Goal: Task Accomplishment & Management: Complete application form

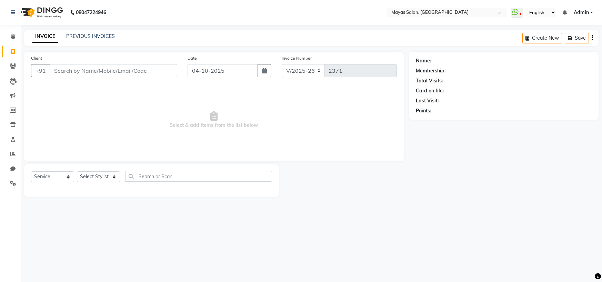
select select "7571"
select select "service"
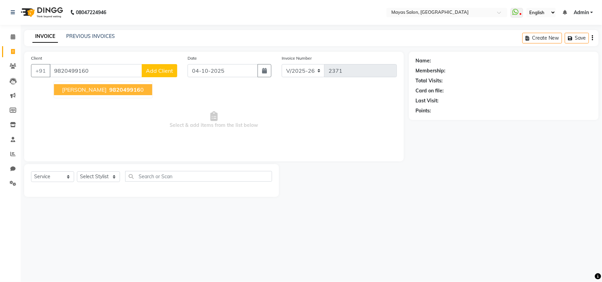
type input "9820499160"
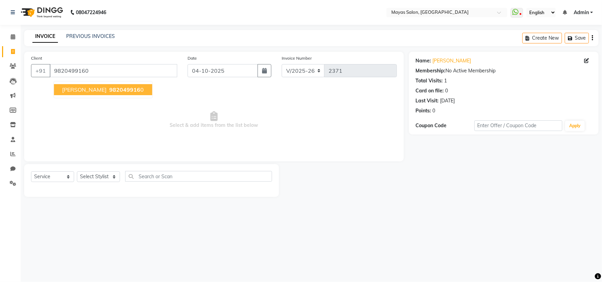
click at [104, 93] on span "[PERSON_NAME]" at bounding box center [84, 89] width 44 height 7
click at [104, 182] on select "Select Stylist [PERSON_NAME] [PERSON_NAME] [PERSON_NAME] (sir) [PERSON_NAME] Mo…" at bounding box center [98, 176] width 43 height 11
select select "67436"
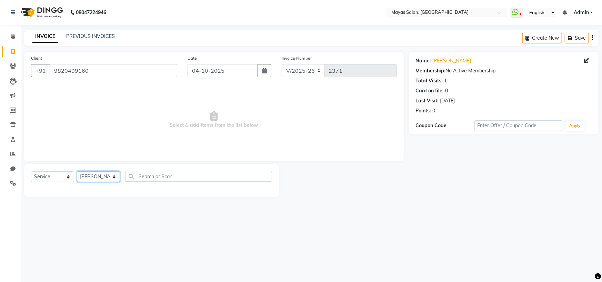
click at [79, 182] on select "Select Stylist [PERSON_NAME] [PERSON_NAME] [PERSON_NAME] (sir) [PERSON_NAME] Mo…" at bounding box center [98, 176] width 43 height 11
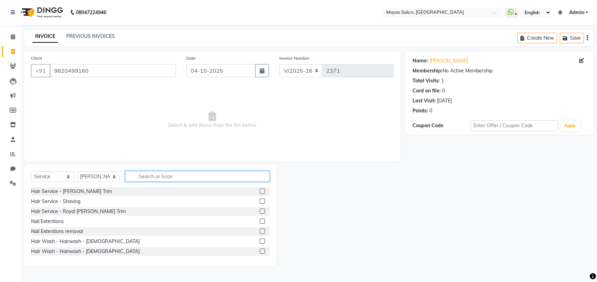
click at [156, 182] on input "text" at bounding box center [197, 176] width 144 height 11
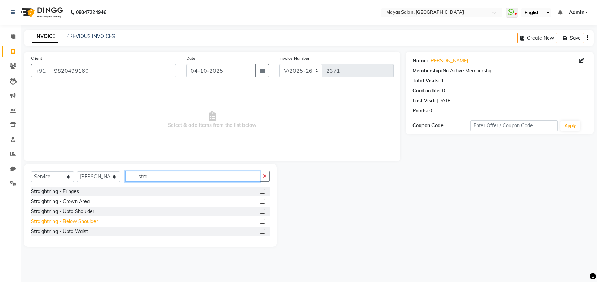
type input "stra"
click at [96, 225] on div "Straightning - Below Shoulder" at bounding box center [64, 221] width 67 height 7
checkbox input "false"
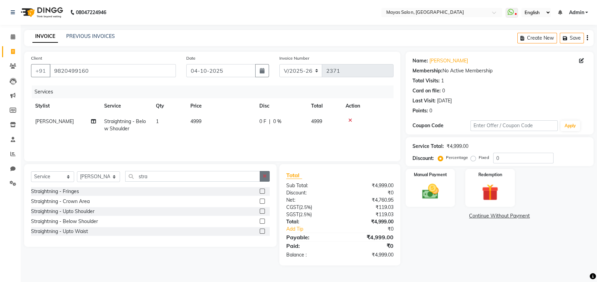
click at [263, 179] on icon "button" at bounding box center [265, 176] width 4 height 5
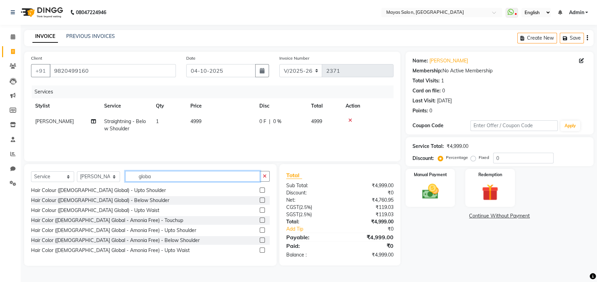
scroll to position [38, 0]
type input "globa"
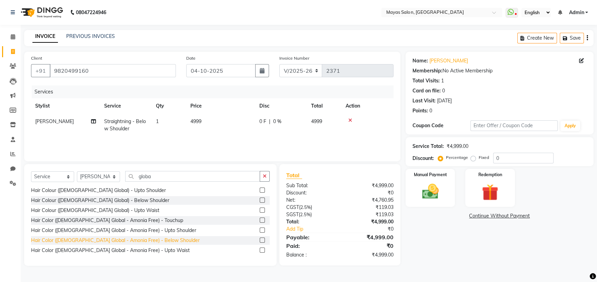
click at [161, 244] on div "Hair Color ([DEMOGRAPHIC_DATA] Global - Amonia Free) - Below Shoulder" at bounding box center [115, 240] width 169 height 7
checkbox input "false"
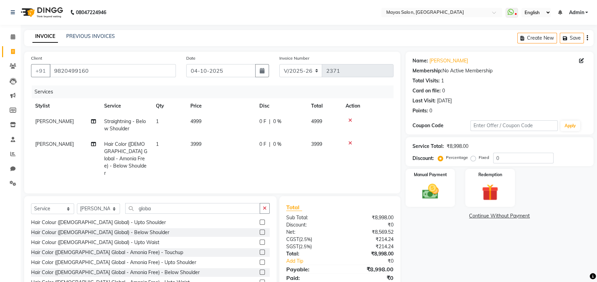
click at [225, 162] on td "3999" at bounding box center [220, 158] width 69 height 44
select select "67436"
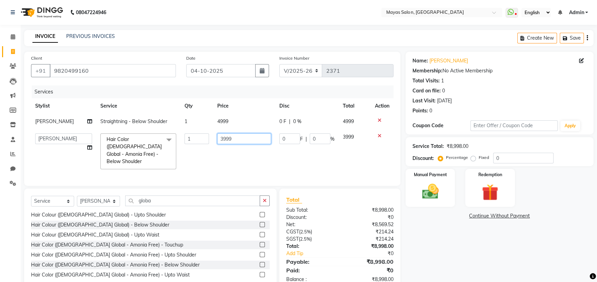
drag, startPoint x: 238, startPoint y: 160, endPoint x: 182, endPoint y: 164, distance: 56.7
click at [182, 164] on tr "[PERSON_NAME] [PERSON_NAME] [PERSON_NAME] (sir) [PERSON_NAME] Movle [PERSON_NAM…" at bounding box center [212, 151] width 362 height 44
type input "4000"
click at [251, 129] on td "4999" at bounding box center [244, 122] width 62 height 16
select select "67436"
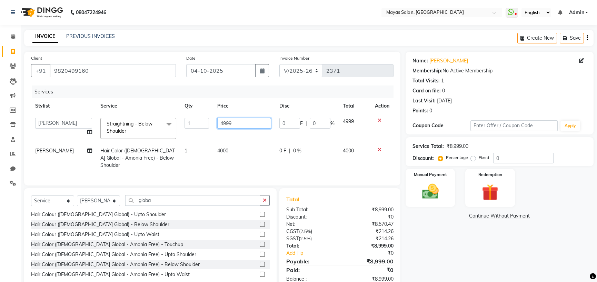
click at [251, 129] on input "4999" at bounding box center [244, 123] width 54 height 11
type input "4"
type input "8000"
click at [220, 46] on div "INVOICE PREVIOUS INVOICES Create New Save" at bounding box center [308, 38] width 569 height 16
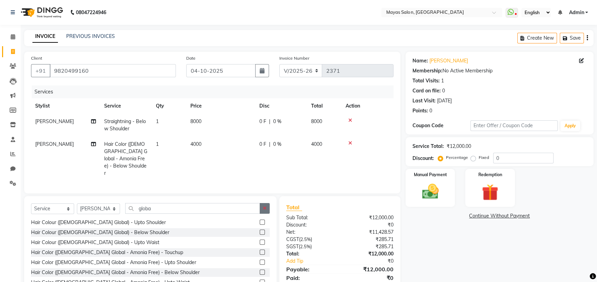
click at [259, 214] on button "button" at bounding box center [264, 208] width 10 height 11
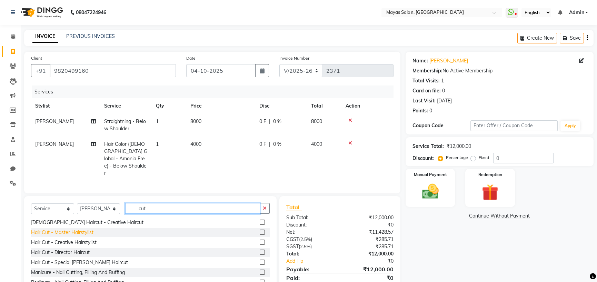
type input "cut"
click at [93, 236] on div "Hair Cut - Master Hairstylist" at bounding box center [62, 232] width 62 height 7
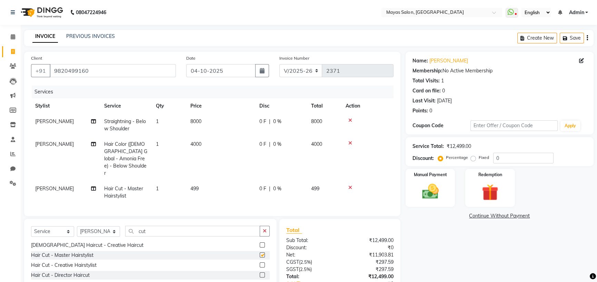
checkbox input "false"
click at [229, 200] on td "499" at bounding box center [220, 192] width 69 height 23
select select "67436"
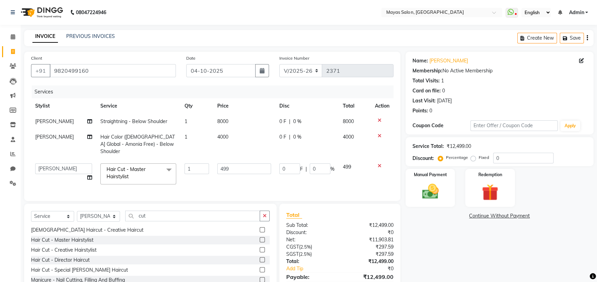
click at [240, 189] on td "499" at bounding box center [244, 173] width 62 height 29
click at [241, 174] on input "499" at bounding box center [244, 168] width 54 height 11
type input "4"
type input "500"
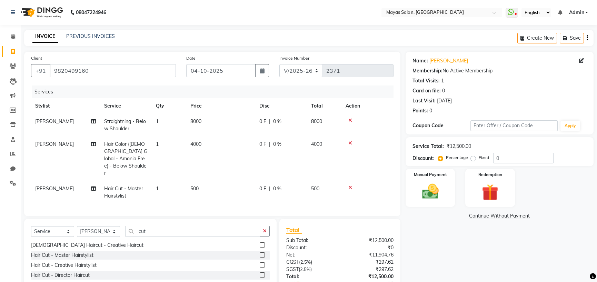
click at [454, 268] on div "Name: [PERSON_NAME] Membership: No Active Membership Total Visits: 1 Card on fi…" at bounding box center [501, 186] width 193 height 269
click at [261, 236] on button "button" at bounding box center [264, 231] width 10 height 11
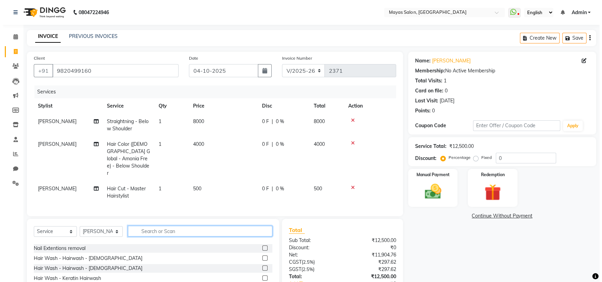
scroll to position [123, 0]
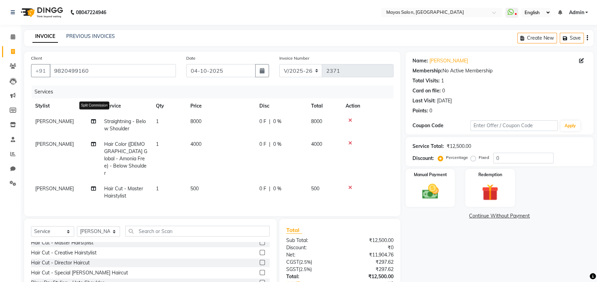
click at [93, 124] on icon at bounding box center [93, 121] width 5 height 5
select select "67436"
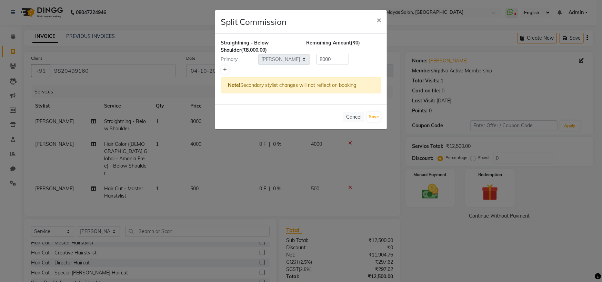
click at [227, 72] on icon at bounding box center [225, 70] width 4 height 4
type input "4000"
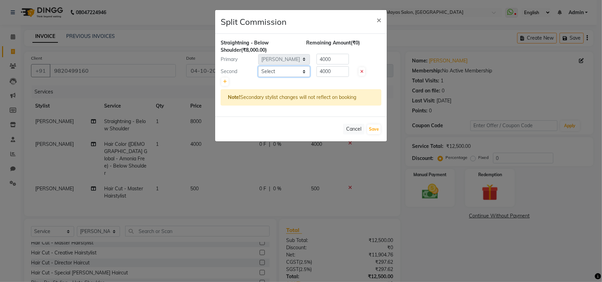
click at [293, 77] on select "Select [PERSON_NAME] [PERSON_NAME] [PERSON_NAME] (sir) [PERSON_NAME] Movle [PER…" at bounding box center [284, 71] width 52 height 11
select select "67458"
click at [259, 77] on select "Select [PERSON_NAME] [PERSON_NAME] [PERSON_NAME] (sir) [PERSON_NAME] Movle [PER…" at bounding box center [284, 71] width 52 height 11
click at [374, 134] on button "Save" at bounding box center [373, 129] width 13 height 10
select select "Select"
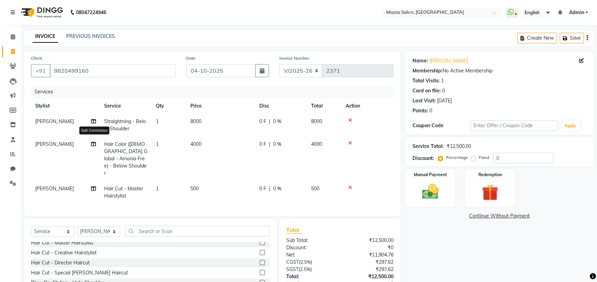
click at [93, 146] on icon at bounding box center [93, 144] width 5 height 5
select select "67436"
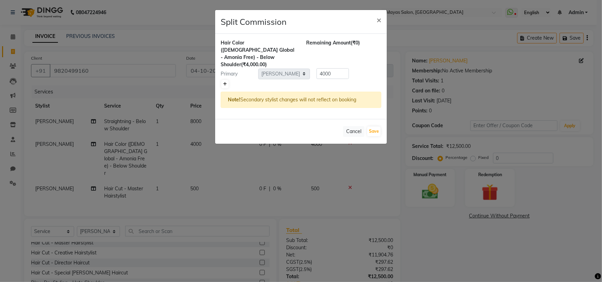
click at [223, 88] on link at bounding box center [224, 84] width 7 height 8
type input "2000"
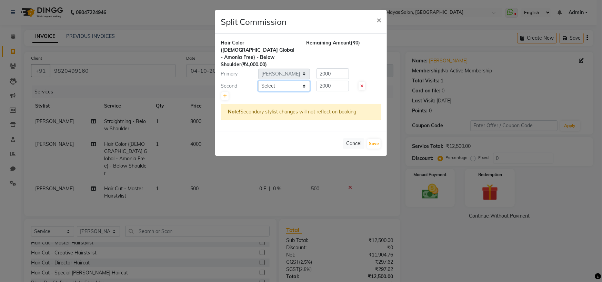
click at [272, 91] on select "Select [PERSON_NAME] [PERSON_NAME] [PERSON_NAME] (sir) [PERSON_NAME] Movle [PER…" at bounding box center [284, 86] width 52 height 11
select select "67458"
click at [259, 85] on select "Select [PERSON_NAME] [PERSON_NAME] [PERSON_NAME] (sir) [PERSON_NAME] Movle [PER…" at bounding box center [284, 86] width 52 height 11
click at [370, 149] on button "Save" at bounding box center [373, 144] width 13 height 10
select select "Select"
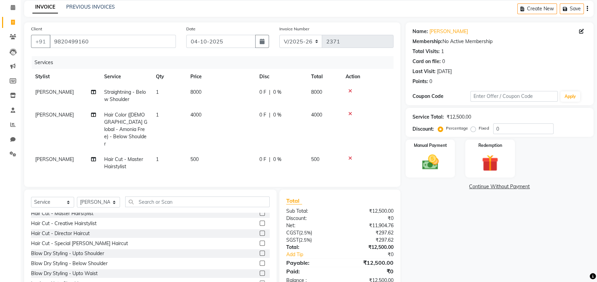
scroll to position [86, 0]
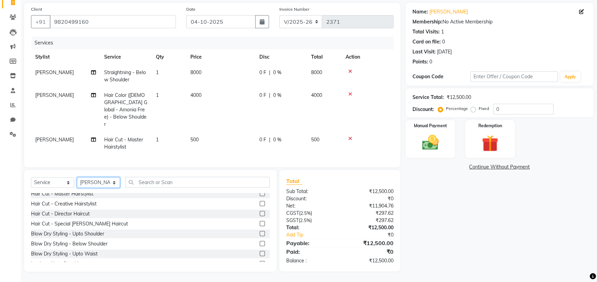
click at [94, 177] on select "Select Stylist [PERSON_NAME] [PERSON_NAME] [PERSON_NAME] (sir) [PERSON_NAME] Mo…" at bounding box center [98, 182] width 43 height 11
select select "70617"
click at [79, 177] on select "Select Stylist [PERSON_NAME] [PERSON_NAME] [PERSON_NAME] (sir) [PERSON_NAME] Mo…" at bounding box center [98, 182] width 43 height 11
click at [59, 177] on select "Select Service Product Membership Package Voucher Prepaid Gift Card" at bounding box center [52, 182] width 43 height 11
select select "product"
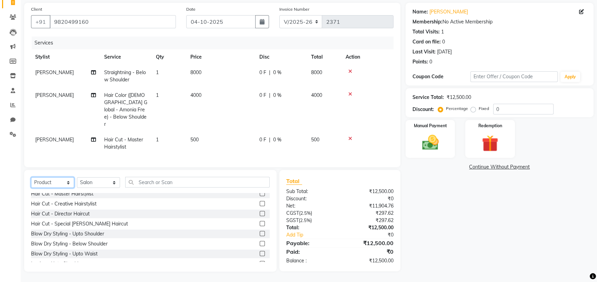
click at [33, 177] on select "Select Service Product Membership Package Voucher Prepaid Gift Card" at bounding box center [52, 182] width 43 height 11
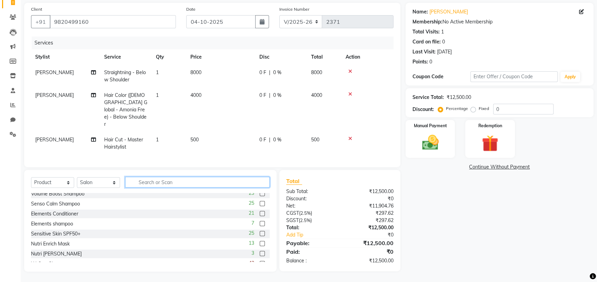
click at [156, 177] on input "text" at bounding box center [197, 182] width 144 height 11
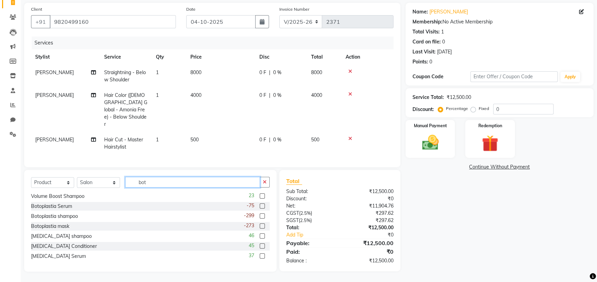
scroll to position [0, 0]
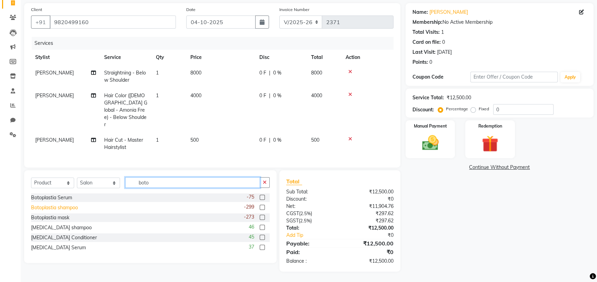
type input "boto"
click at [68, 204] on div "Botoplastia shampoo" at bounding box center [54, 207] width 47 height 7
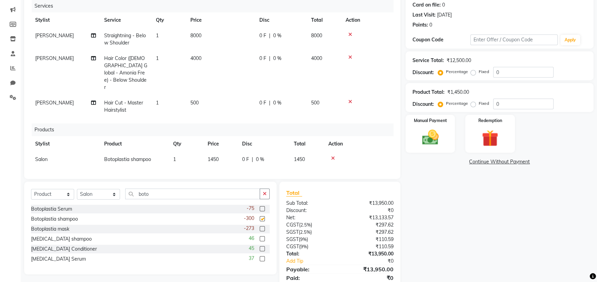
checkbox input "false"
click at [56, 233] on div "Botoplastia mask" at bounding box center [50, 228] width 38 height 7
checkbox input "false"
click at [265, 199] on button "button" at bounding box center [264, 194] width 10 height 11
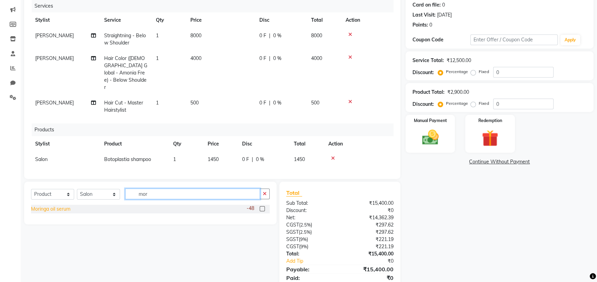
type input "mor"
click at [65, 213] on div "Moringa oil serum" at bounding box center [50, 208] width 39 height 7
checkbox input "false"
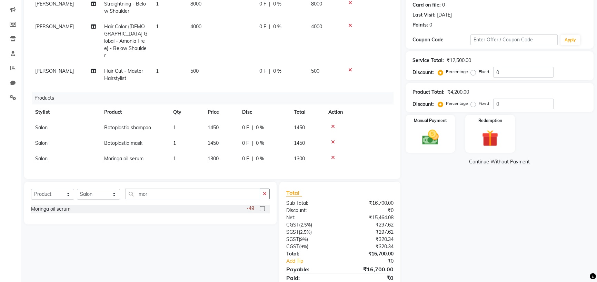
scroll to position [52, 0]
click at [225, 144] on td "1450" at bounding box center [220, 143] width 34 height 16
select select "70617"
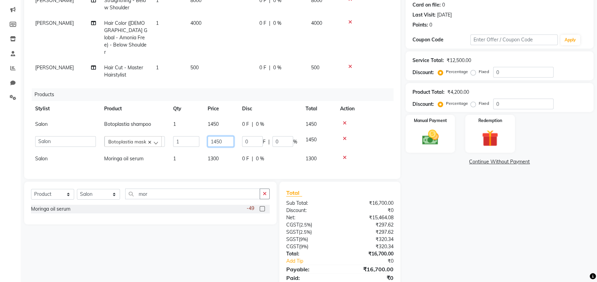
click at [231, 147] on input "1450" at bounding box center [220, 141] width 26 height 11
type input "1"
type input "1300"
click at [519, 259] on div "Name: [PERSON_NAME] Membership: No Active Membership Total Visits: 1 Card on fi…" at bounding box center [501, 132] width 193 height 332
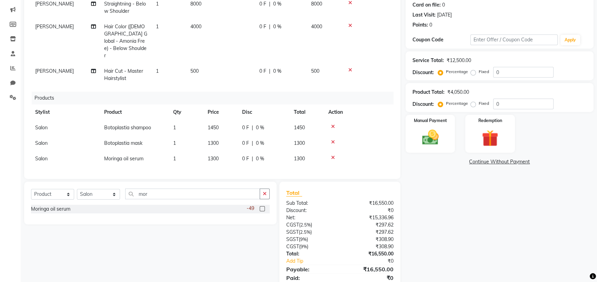
click at [238, 132] on td "1450" at bounding box center [220, 128] width 34 height 16
select select "70617"
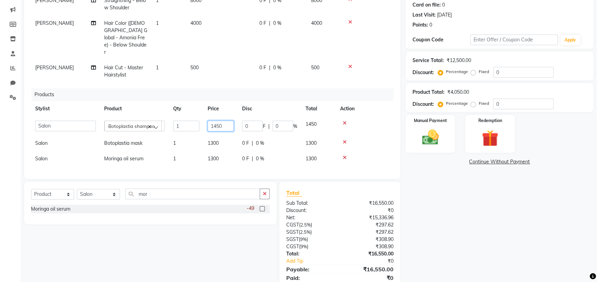
click at [233, 131] on input "1450" at bounding box center [220, 126] width 26 height 11
type input "1"
type input "1500"
click at [503, 241] on div "Name: [PERSON_NAME] Membership: No Active Membership Total Visits: 1 Card on fi…" at bounding box center [501, 132] width 193 height 332
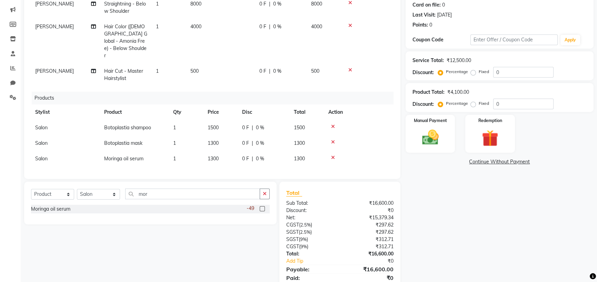
scroll to position [144, 0]
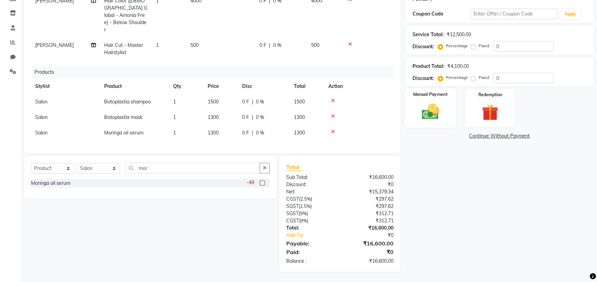
click at [435, 114] on img at bounding box center [430, 112] width 28 height 20
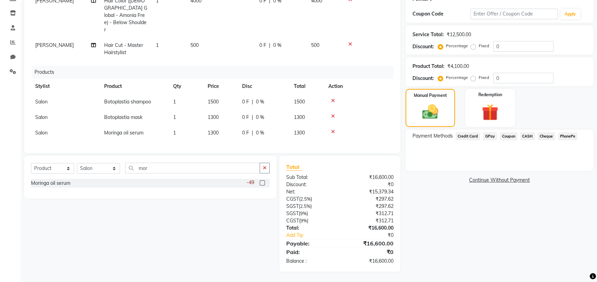
click at [493, 135] on span "GPay" at bounding box center [489, 136] width 14 height 8
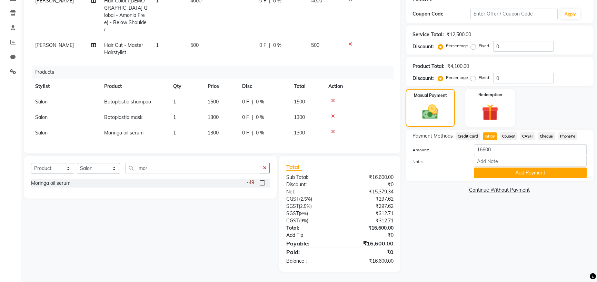
click at [297, 232] on link "Add Tip" at bounding box center [315, 235] width 69 height 7
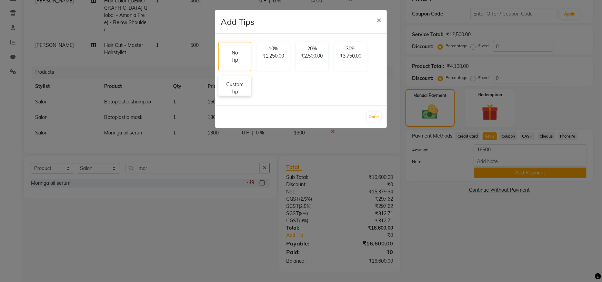
click at [247, 95] on p "Custom Tip" at bounding box center [235, 88] width 24 height 14
select select "67436"
select select "67458"
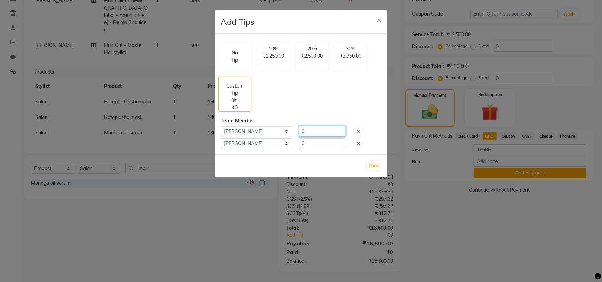
click at [311, 136] on input "0" at bounding box center [322, 131] width 47 height 11
type input "500"
click at [317, 149] on input "0" at bounding box center [322, 143] width 47 height 11
type input "500"
click at [374, 171] on button "Done" at bounding box center [374, 166] width 14 height 10
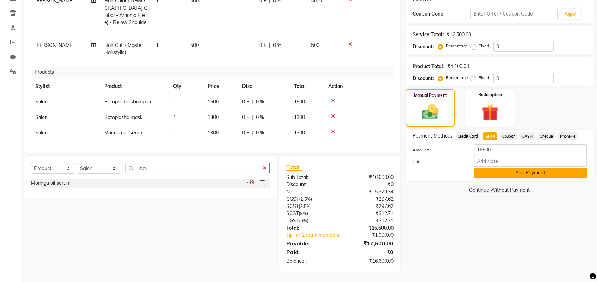
click at [522, 178] on button "Add Payment" at bounding box center [529, 172] width 113 height 11
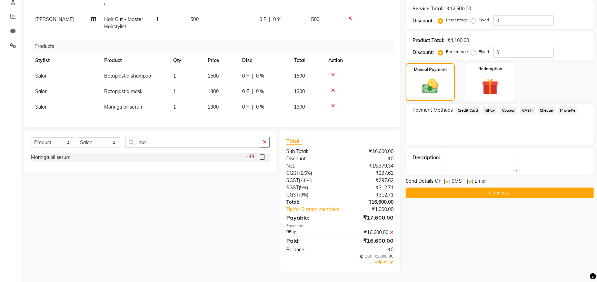
click at [493, 114] on span "GPay" at bounding box center [489, 110] width 14 height 8
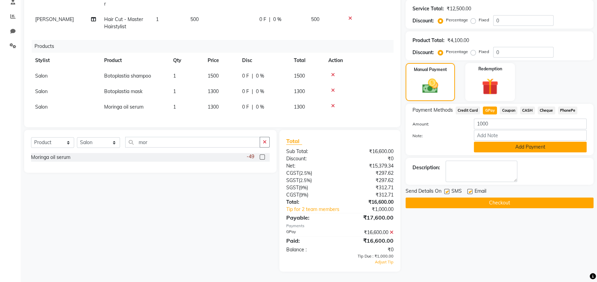
click at [494, 152] on button "Add Payment" at bounding box center [529, 147] width 113 height 11
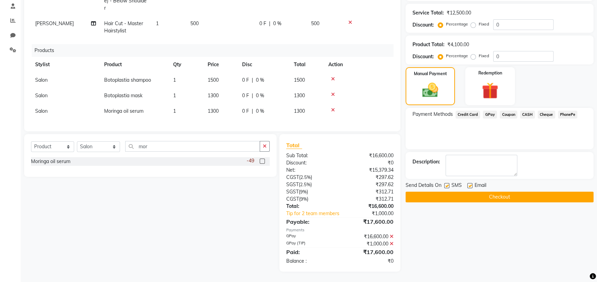
click at [506, 202] on button "Checkout" at bounding box center [499, 197] width 188 height 11
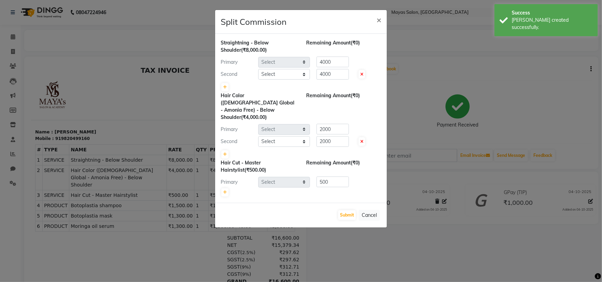
select select "67436"
select select "67458"
select select "67436"
select select "67458"
select select "67436"
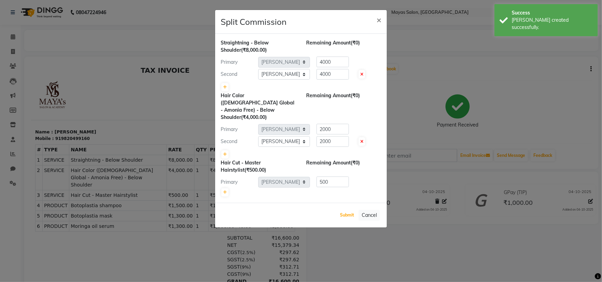
drag, startPoint x: 343, startPoint y: 240, endPoint x: 248, endPoint y: 193, distance: 105.9
click at [343, 220] on button "Submit" at bounding box center [347, 215] width 18 height 10
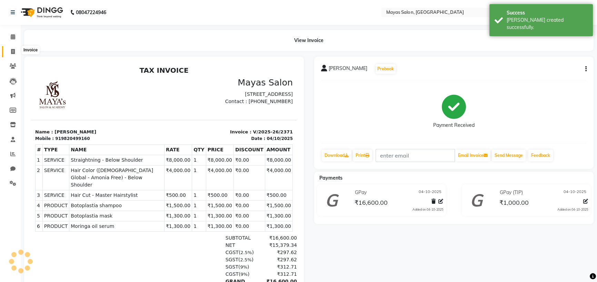
click at [14, 52] on icon at bounding box center [13, 51] width 4 height 5
select select "7571"
select select "service"
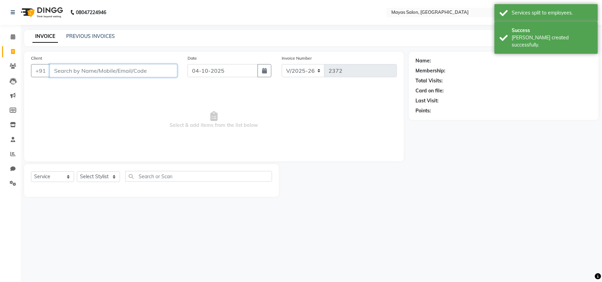
click at [166, 77] on input "Client" at bounding box center [114, 70] width 128 height 13
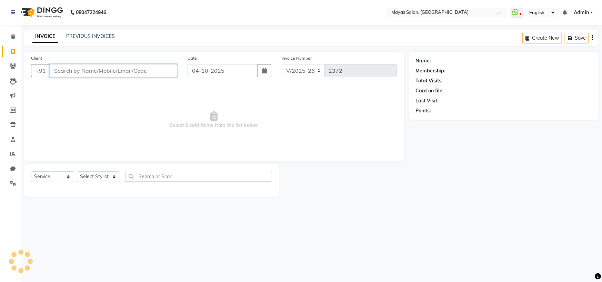
click at [136, 77] on input "Client" at bounding box center [114, 70] width 128 height 13
click at [89, 38] on link "PREVIOUS INVOICES" at bounding box center [90, 36] width 49 height 6
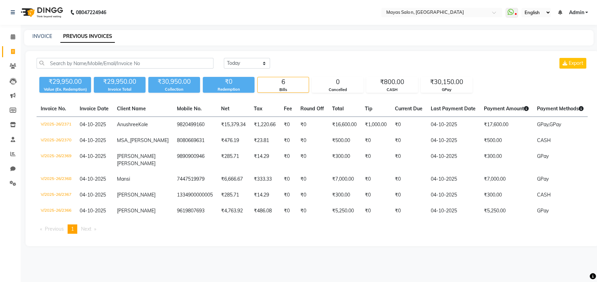
click at [51, 35] on div "INVOICE" at bounding box center [42, 36] width 20 height 7
click at [47, 39] on link "INVOICE" at bounding box center [42, 36] width 20 height 6
select select "service"
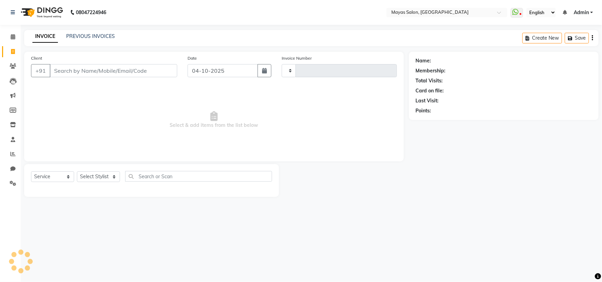
type input "2372"
select select "7571"
click at [88, 75] on input "Client" at bounding box center [114, 70] width 128 height 13
type input "7028017564"
click at [161, 77] on button "Add Client" at bounding box center [159, 70] width 35 height 13
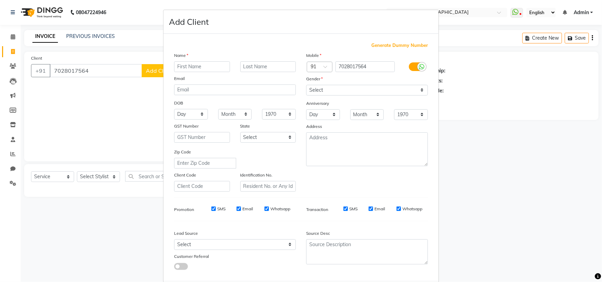
click at [200, 72] on input "text" at bounding box center [202, 66] width 56 height 11
type input "[PERSON_NAME]"
click at [245, 72] on input "text" at bounding box center [268, 66] width 56 height 11
type input "Pawar"
drag, startPoint x: 360, startPoint y: 109, endPoint x: 358, endPoint y: 115, distance: 6.5
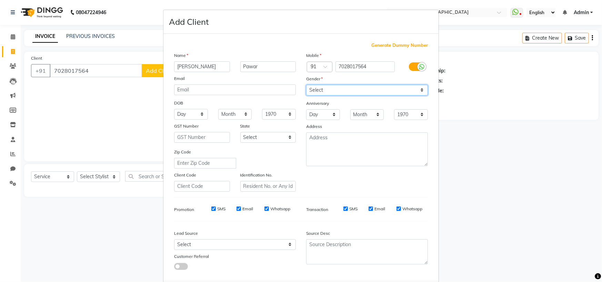
click at [360, 95] on select "Select [DEMOGRAPHIC_DATA] [DEMOGRAPHIC_DATA] Other Prefer Not To Say" at bounding box center [367, 90] width 122 height 11
select select "[DEMOGRAPHIC_DATA]"
click at [306, 95] on select "Select [DEMOGRAPHIC_DATA] [DEMOGRAPHIC_DATA] Other Prefer Not To Say" at bounding box center [367, 90] width 122 height 11
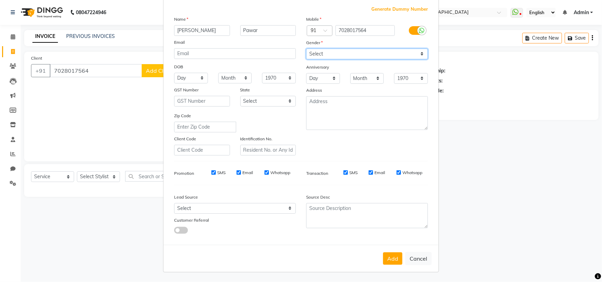
scroll to position [99, 0]
click at [383, 255] on button "Add" at bounding box center [392, 258] width 19 height 12
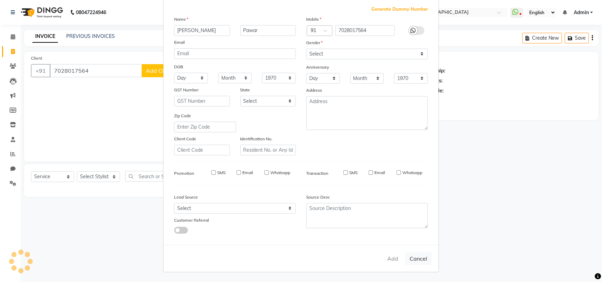
select select
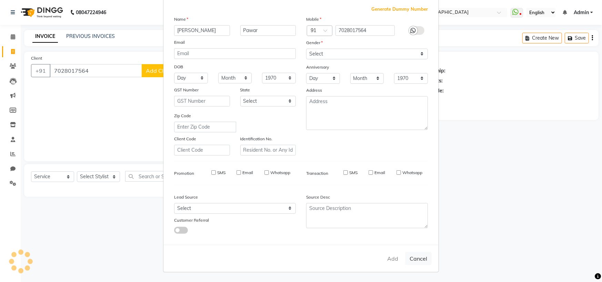
select select
checkbox input "false"
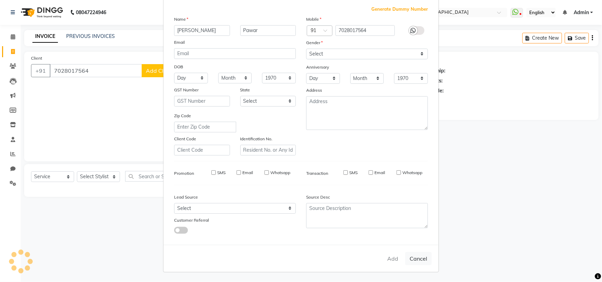
checkbox input "false"
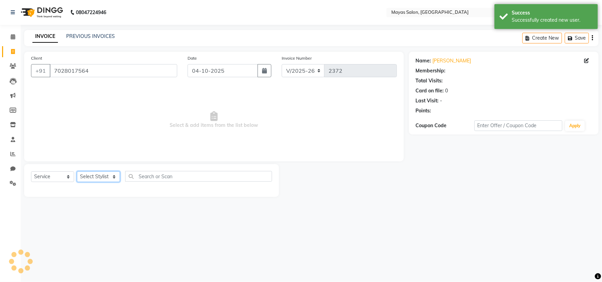
click at [101, 182] on select "Select Stylist [PERSON_NAME] [PERSON_NAME] [PERSON_NAME] (sir) [PERSON_NAME] Mo…" at bounding box center [98, 176] width 43 height 11
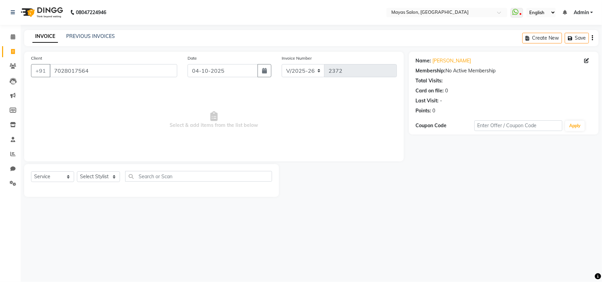
click at [415, 187] on div "Name: [PERSON_NAME] Membership: No Active Membership Total Visits: Card on file…" at bounding box center [506, 124] width 195 height 145
click at [113, 182] on select "Select Stylist [PERSON_NAME] [PERSON_NAME] [PERSON_NAME] (sir) [PERSON_NAME] Mo…" at bounding box center [98, 176] width 43 height 11
select select "66828"
click at [79, 182] on select "Select Stylist [PERSON_NAME] [PERSON_NAME] [PERSON_NAME] (sir) [PERSON_NAME] Mo…" at bounding box center [98, 176] width 43 height 11
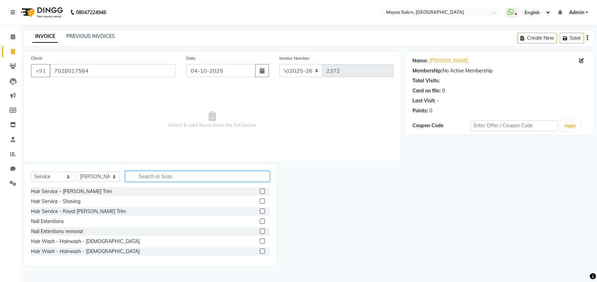
click at [176, 182] on input "text" at bounding box center [197, 176] width 144 height 11
type input "g"
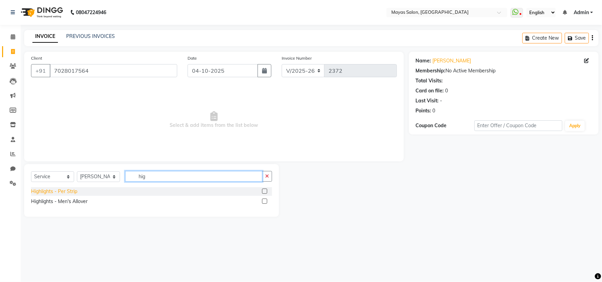
type input "hig"
click at [63, 195] on div "Highlights - Per Strip" at bounding box center [54, 191] width 46 height 7
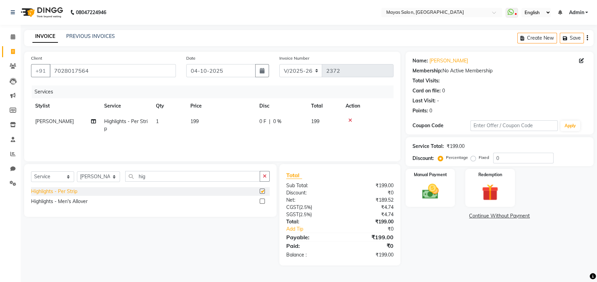
checkbox input "false"
click at [229, 136] on td "199" at bounding box center [220, 125] width 69 height 23
select select "66828"
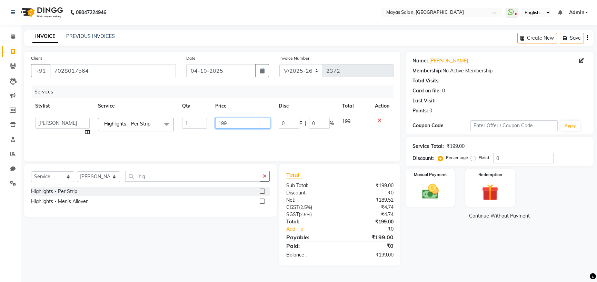
click at [233, 129] on input "199" at bounding box center [242, 123] width 55 height 11
type input "1"
type input "150"
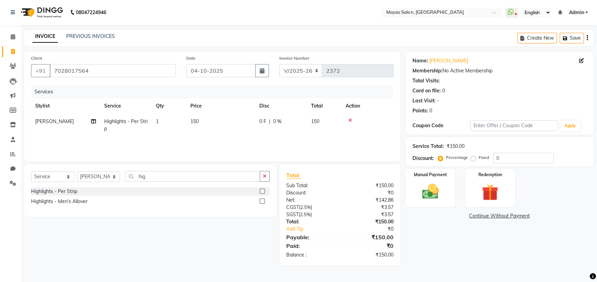
click at [185, 136] on td "1" at bounding box center [169, 125] width 34 height 23
select select "66828"
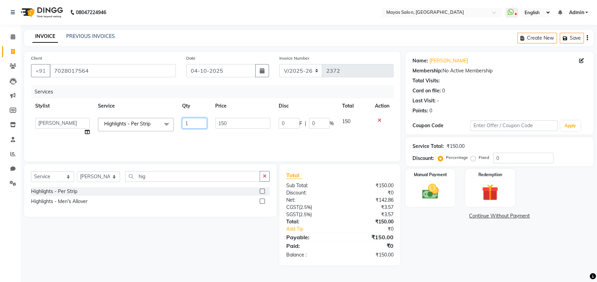
click at [192, 129] on input "1" at bounding box center [194, 123] width 25 height 11
type input "30"
click at [504, 265] on div "Name: [PERSON_NAME] Membership: No Active Membership Total Visits: Card on file…" at bounding box center [501, 159] width 193 height 214
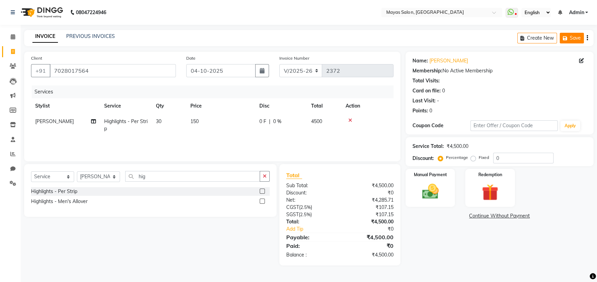
click at [565, 41] on button "Save" at bounding box center [571, 38] width 24 height 11
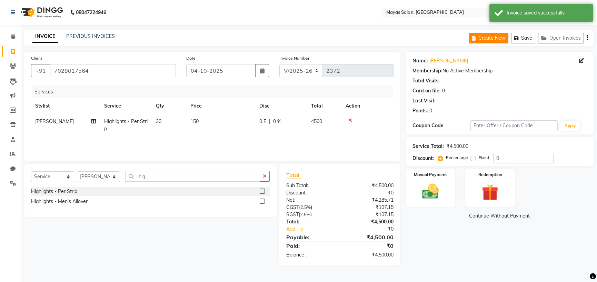
click at [468, 35] on button "Create New" at bounding box center [488, 38] width 40 height 11
select select "7571"
select select "service"
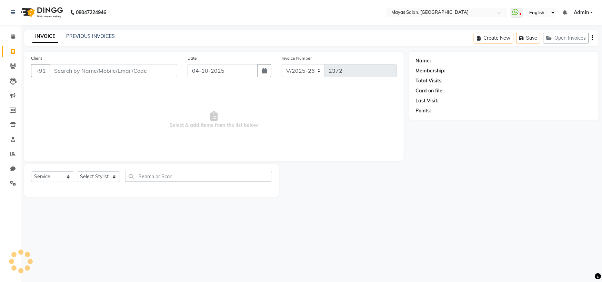
click at [155, 77] on input "Client" at bounding box center [114, 70] width 128 height 13
type input "9769546788"
click at [154, 74] on span "Add Client" at bounding box center [159, 70] width 27 height 7
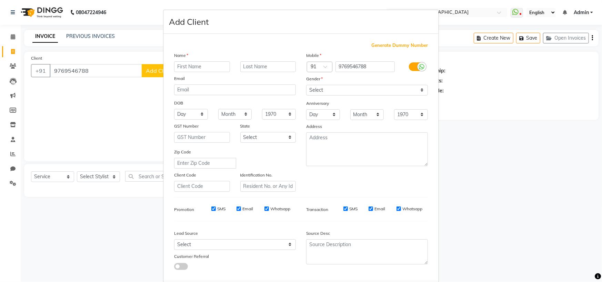
click at [200, 72] on input "text" at bounding box center [202, 66] width 56 height 11
type input "[PERSON_NAME]"
click at [361, 95] on select "Select [DEMOGRAPHIC_DATA] [DEMOGRAPHIC_DATA] Other Prefer Not To Say" at bounding box center [367, 90] width 122 height 11
select select "[DEMOGRAPHIC_DATA]"
click at [306, 95] on select "Select [DEMOGRAPHIC_DATA] [DEMOGRAPHIC_DATA] Other Prefer Not To Say" at bounding box center [367, 90] width 122 height 11
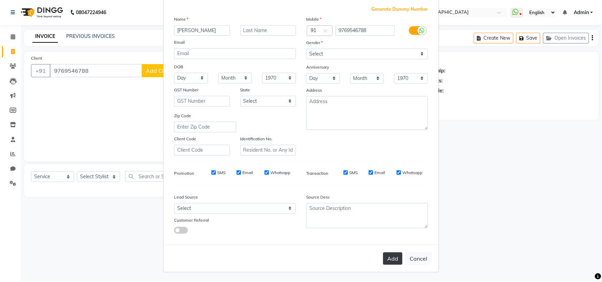
click at [383, 253] on button "Add" at bounding box center [392, 258] width 19 height 12
select select
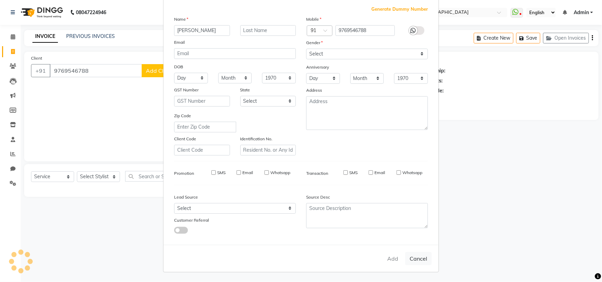
select select
checkbox input "false"
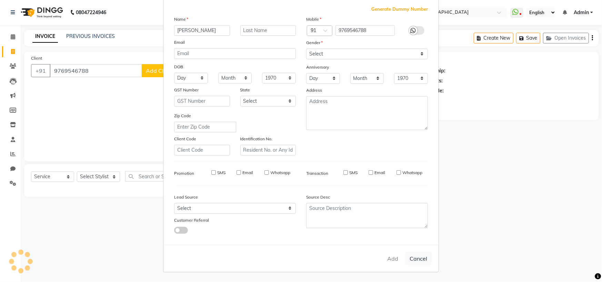
checkbox input "false"
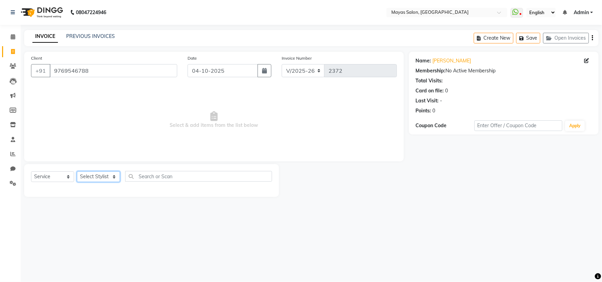
click at [114, 182] on select "Select Stylist [PERSON_NAME] [PERSON_NAME] [PERSON_NAME] (sir) [PERSON_NAME] Mo…" at bounding box center [98, 176] width 43 height 11
select select "67435"
click at [79, 182] on select "Select Stylist [PERSON_NAME] [PERSON_NAME] [PERSON_NAME] (sir) [PERSON_NAME] Mo…" at bounding box center [98, 176] width 43 height 11
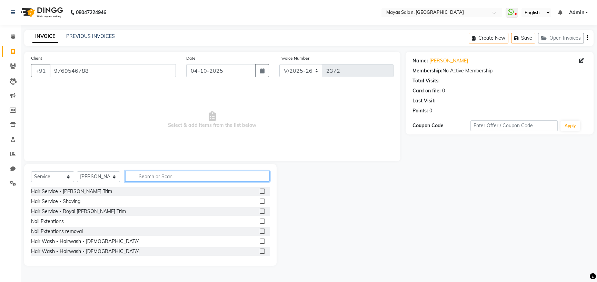
click at [200, 182] on input "text" at bounding box center [197, 176] width 144 height 11
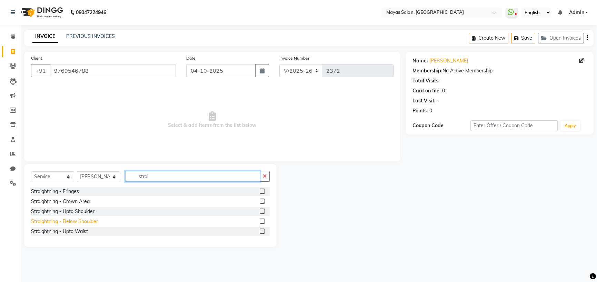
type input "strai"
click at [74, 225] on div "Straightning - Below Shoulder" at bounding box center [64, 221] width 67 height 7
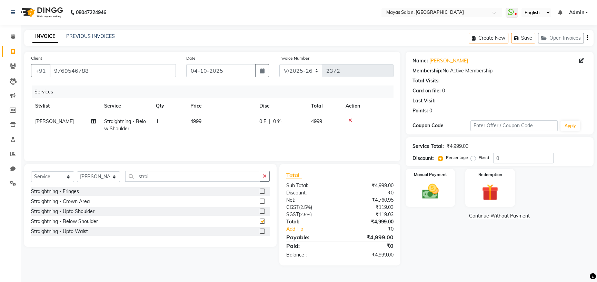
checkbox input "false"
click at [227, 136] on td "4999" at bounding box center [220, 125] width 69 height 23
select select "67435"
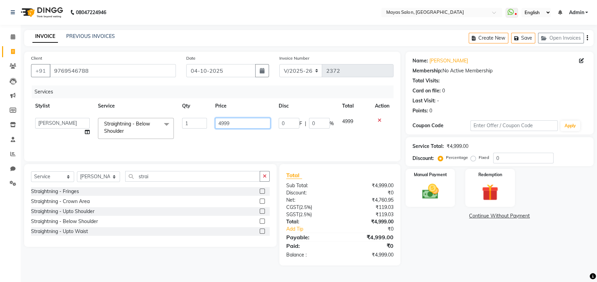
click at [238, 129] on input "4999" at bounding box center [242, 123] width 55 height 11
type input "4"
type input "7000"
click at [226, 29] on div "08047224946 Select Location × Mayas Salon, Thane WhatsApp Status ✕ Status: Disc…" at bounding box center [298, 141] width 597 height 282
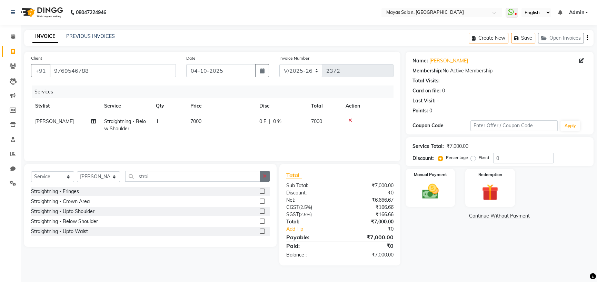
click at [263, 179] on icon "button" at bounding box center [265, 176] width 4 height 5
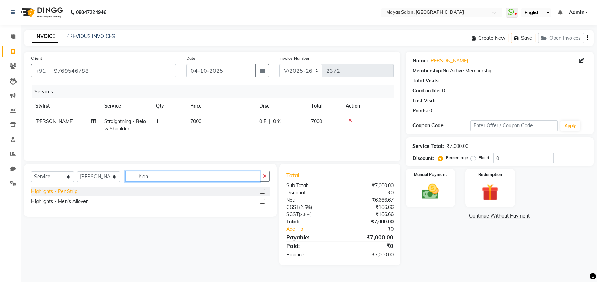
type input "high"
click at [74, 195] on div "Highlights - Per Strip" at bounding box center [54, 191] width 46 height 7
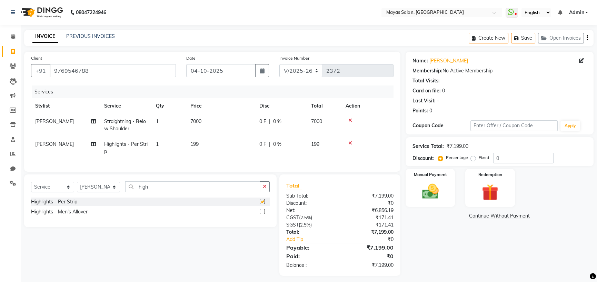
checkbox input "false"
click at [208, 159] on td "199" at bounding box center [220, 147] width 69 height 23
select select "67435"
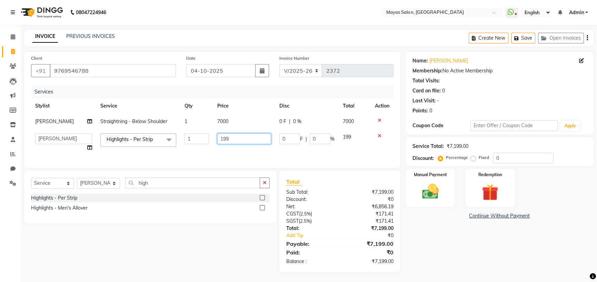
click at [245, 144] on input "199" at bounding box center [244, 138] width 54 height 11
type input "100"
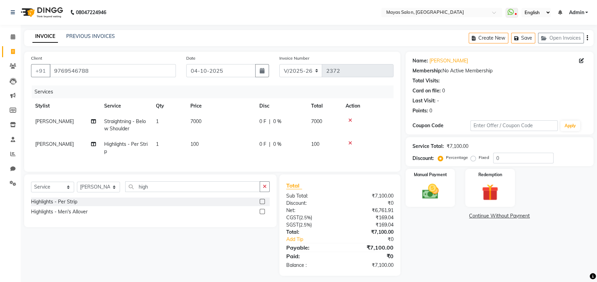
click at [183, 159] on td "1" at bounding box center [169, 147] width 34 height 23
select select "67435"
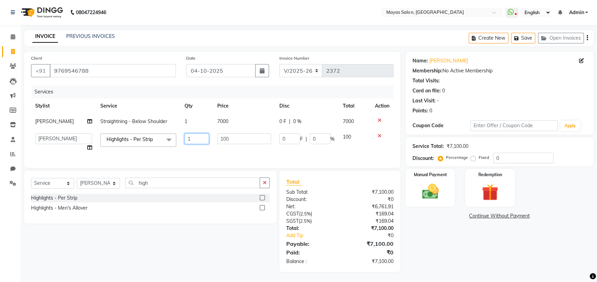
click at [194, 144] on input "1" at bounding box center [196, 138] width 24 height 11
type input "35"
click at [265, 30] on div "08047224946 Select Location × Mayas Salon, Thane WhatsApp Status ✕ Status: Disc…" at bounding box center [298, 141] width 597 height 282
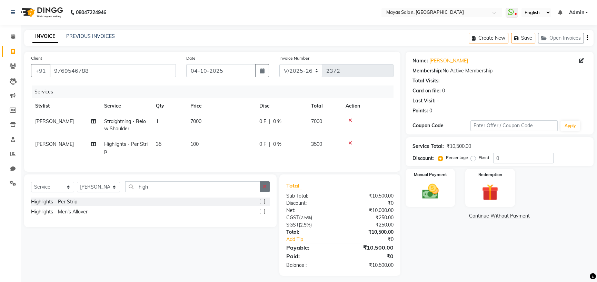
click at [259, 192] on button "button" at bounding box center [264, 186] width 10 height 11
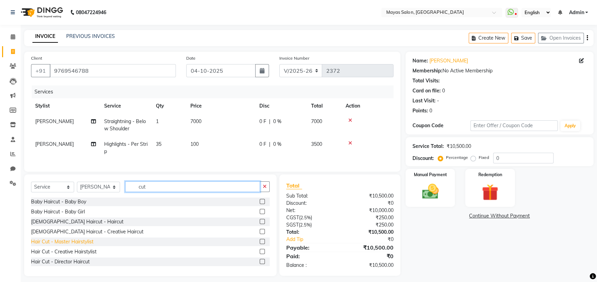
type input "cut"
click at [79, 245] on div "Hair Cut - Master Hairstylist" at bounding box center [62, 241] width 62 height 7
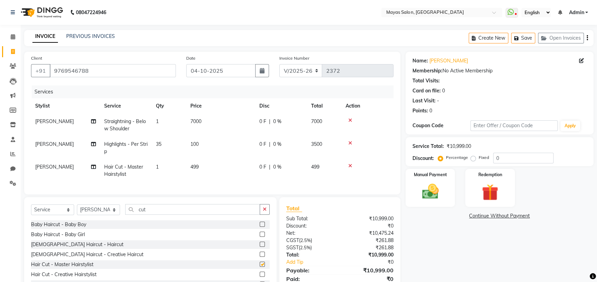
checkbox input "false"
click at [232, 182] on td "499" at bounding box center [220, 170] width 69 height 23
select select "67435"
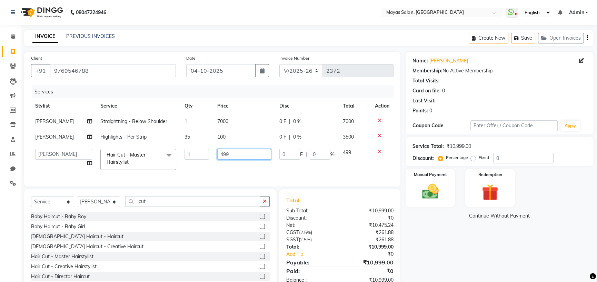
click at [248, 160] on input "499" at bounding box center [244, 154] width 54 height 11
type input "4"
type input "500"
click at [270, 16] on nav "08047224946 Select Location × Mayas Salon, Thane WhatsApp Status ✕ Status: Disc…" at bounding box center [298, 12] width 597 height 25
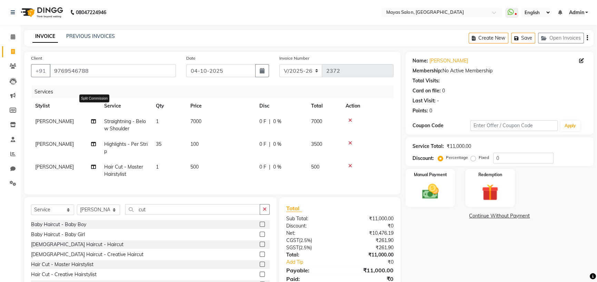
click at [95, 124] on icon at bounding box center [93, 121] width 5 height 5
select select "67435"
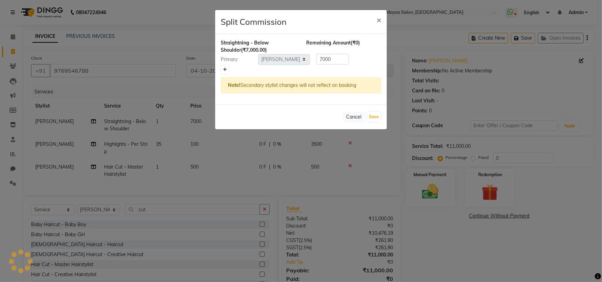
click at [228, 74] on link at bounding box center [224, 69] width 7 height 8
type input "3500"
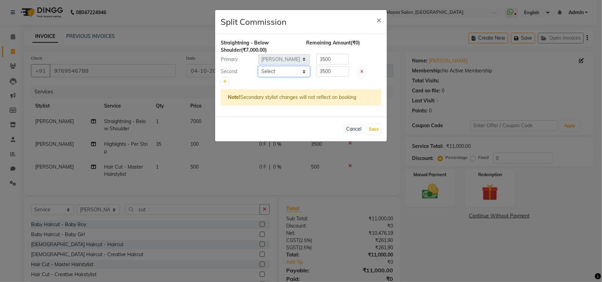
click at [270, 77] on select "Select [PERSON_NAME] [PERSON_NAME] [PERSON_NAME] (sir) [PERSON_NAME] Movle [PER…" at bounding box center [284, 71] width 52 height 11
select select "66829"
click at [259, 77] on select "Select [PERSON_NAME] [PERSON_NAME] [PERSON_NAME] (sir) [PERSON_NAME] Movle [PER…" at bounding box center [284, 71] width 52 height 11
click at [369, 134] on button "Save" at bounding box center [373, 129] width 13 height 10
select select "Select"
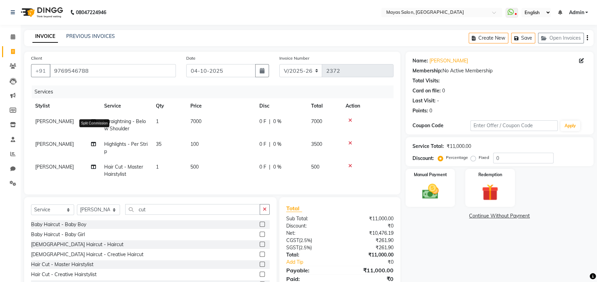
click at [92, 146] on icon at bounding box center [93, 144] width 5 height 5
select select "67435"
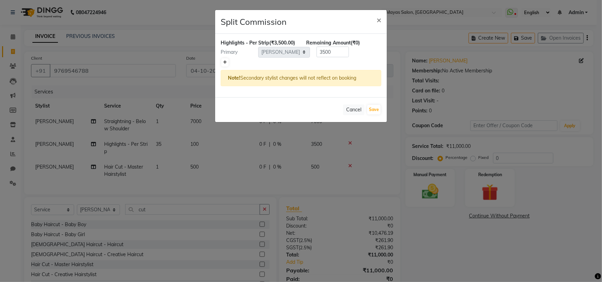
click at [225, 64] on icon at bounding box center [225, 62] width 4 height 4
type input "1750"
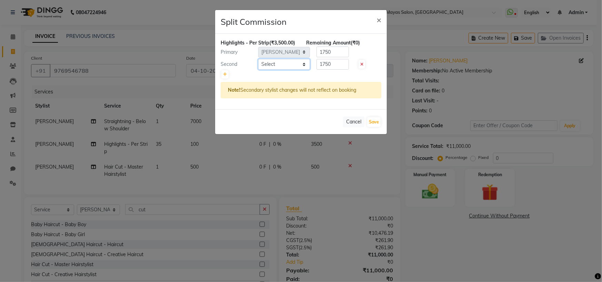
click at [282, 70] on select "Select [PERSON_NAME] [PERSON_NAME] [PERSON_NAME] (sir) [PERSON_NAME] Movle [PER…" at bounding box center [284, 64] width 52 height 11
select select "66829"
click at [259, 70] on select "Select [PERSON_NAME] [PERSON_NAME] [PERSON_NAME] (sir) [PERSON_NAME] Movle [PER…" at bounding box center [284, 64] width 52 height 11
click at [371, 127] on button "Save" at bounding box center [373, 122] width 13 height 10
select select "Select"
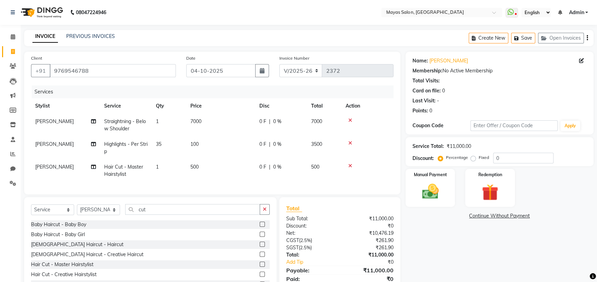
click at [266, 17] on nav "08047224946 Select Location × Mayas Salon, Thane WhatsApp Status ✕ Status: Disc…" at bounding box center [298, 12] width 597 height 25
click at [263, 212] on icon "button" at bounding box center [265, 209] width 4 height 5
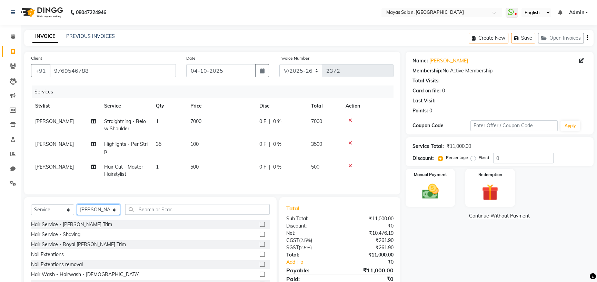
drag, startPoint x: 111, startPoint y: 245, endPoint x: 111, endPoint y: 240, distance: 5.2
click at [111, 215] on select "Select Stylist [PERSON_NAME] [PERSON_NAME] [PERSON_NAME] (sir) [PERSON_NAME] Mo…" at bounding box center [98, 209] width 43 height 11
select select "70617"
click at [79, 215] on select "Select Stylist [PERSON_NAME] [PERSON_NAME] [PERSON_NAME] (sir) [PERSON_NAME] Mo…" at bounding box center [98, 209] width 43 height 11
click at [58, 215] on select "Select Service Product Membership Package Voucher Prepaid Gift Card" at bounding box center [52, 209] width 43 height 11
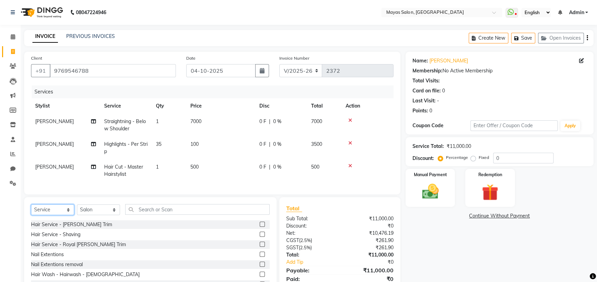
select select "product"
click at [33, 215] on select "Select Service Product Membership Package Voucher Prepaid Gift Card" at bounding box center [52, 209] width 43 height 11
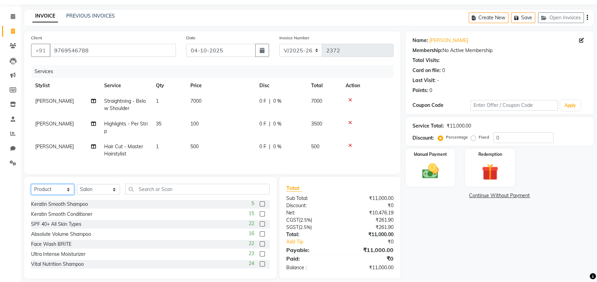
scroll to position [69, 0]
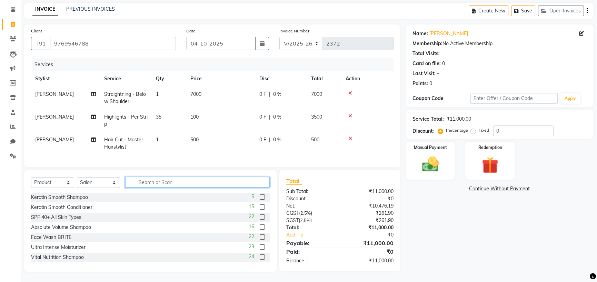
click at [179, 179] on input "text" at bounding box center [197, 182] width 144 height 11
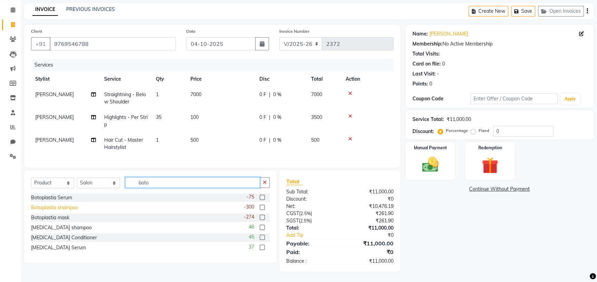
type input "boto"
click at [72, 204] on div "Botoplastia shampoo" at bounding box center [54, 207] width 47 height 7
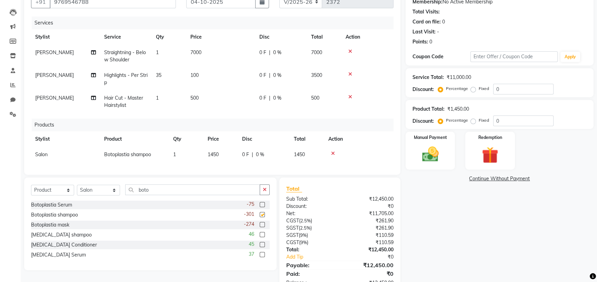
checkbox input "false"
click at [66, 228] on div "Botoplastia mask" at bounding box center [50, 224] width 38 height 7
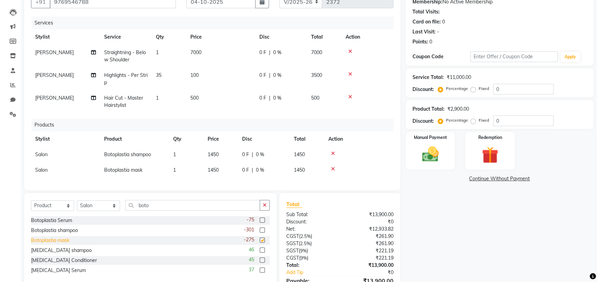
checkbox input "false"
click at [228, 178] on td "1450" at bounding box center [220, 170] width 34 height 16
select select "70617"
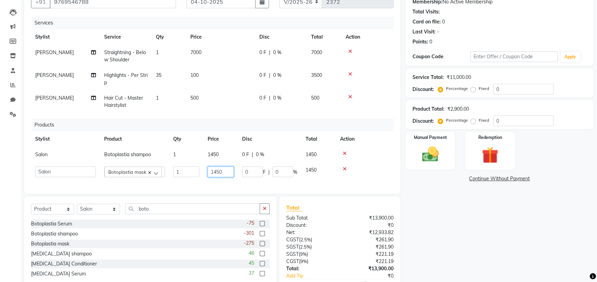
drag, startPoint x: 231, startPoint y: 184, endPoint x: 207, endPoint y: 186, distance: 23.9
click at [207, 181] on td "1450" at bounding box center [220, 171] width 34 height 19
type input "1300"
click at [502, 241] on div "Name: [PERSON_NAME] Membership: No Active Membership Total Visits: Card on file…" at bounding box center [501, 147] width 193 height 329
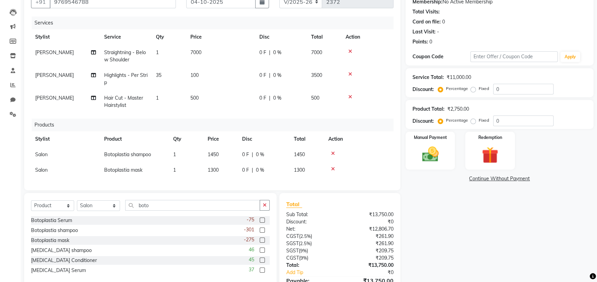
click at [224, 162] on td "1450" at bounding box center [220, 155] width 34 height 16
select select "70617"
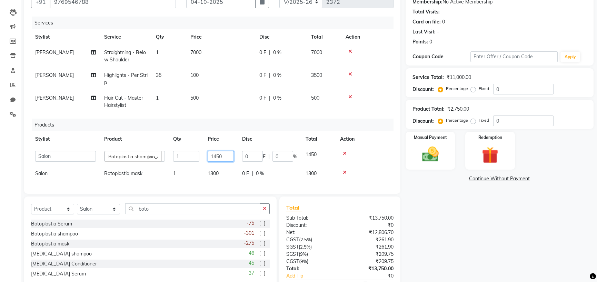
click at [232, 162] on input "1450" at bounding box center [220, 156] width 26 height 11
type input "1"
type input "1500"
click at [441, 250] on div "Name: [PERSON_NAME] Membership: No Active Membership Total Visits: Card on file…" at bounding box center [501, 147] width 193 height 329
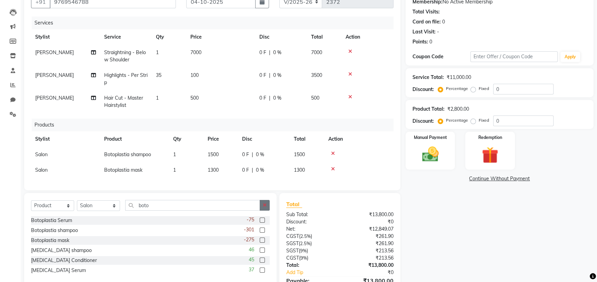
click at [263, 207] on icon "button" at bounding box center [265, 205] width 4 height 5
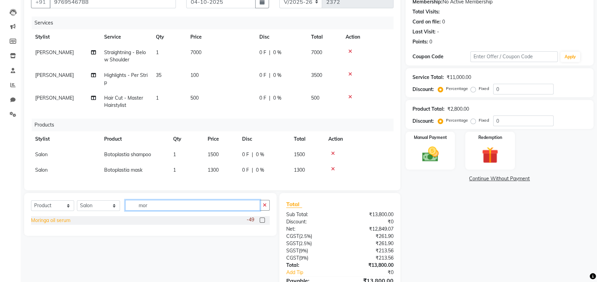
type input "mor"
click at [60, 224] on div "Moringa oil serum" at bounding box center [50, 220] width 39 height 7
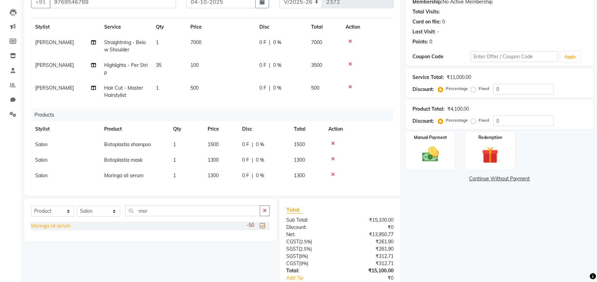
checkbox input "false"
click at [479, 267] on div "Name: [PERSON_NAME] Membership: No Active Membership Total Visits: Card on file…" at bounding box center [501, 149] width 193 height 332
click at [231, 179] on td "1300" at bounding box center [220, 176] width 34 height 16
select select "70617"
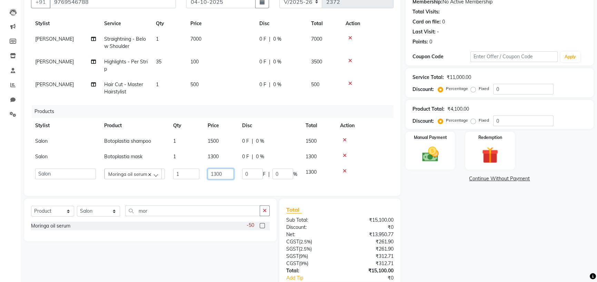
click at [220, 179] on input "1300" at bounding box center [220, 174] width 26 height 11
type input "1200"
click at [473, 248] on div "Name: [PERSON_NAME] Membership: No Active Membership Total Visits: Card on file…" at bounding box center [501, 149] width 193 height 332
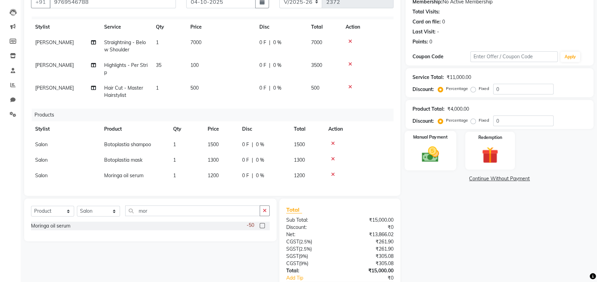
click at [443, 170] on div "Manual Payment" at bounding box center [430, 150] width 52 height 39
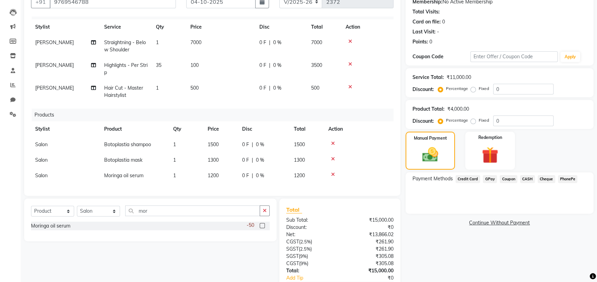
click at [468, 183] on span "Credit Card" at bounding box center [467, 179] width 25 height 8
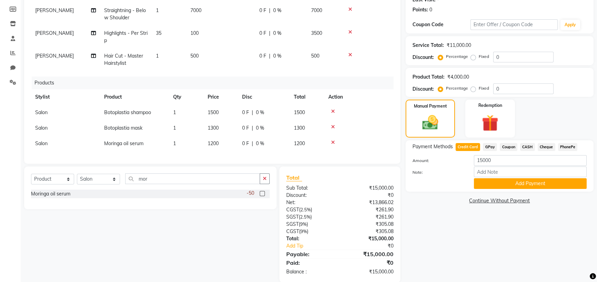
scroll to position [144, 0]
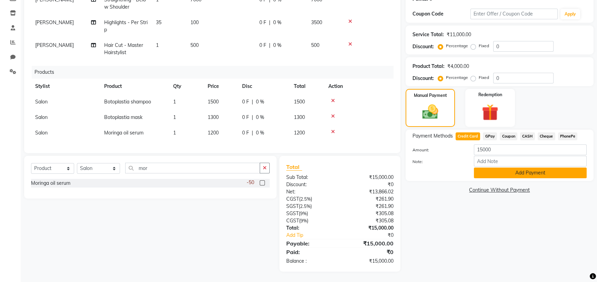
click at [503, 178] on button "Add Payment" at bounding box center [529, 172] width 113 height 11
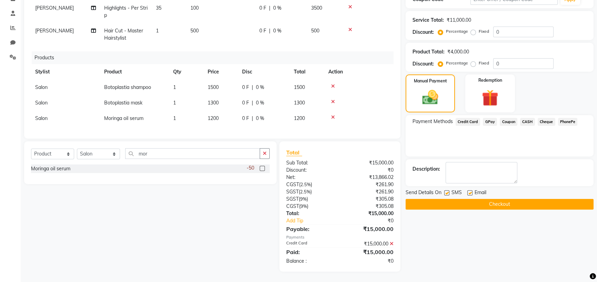
click at [514, 210] on button "Checkout" at bounding box center [499, 204] width 188 height 11
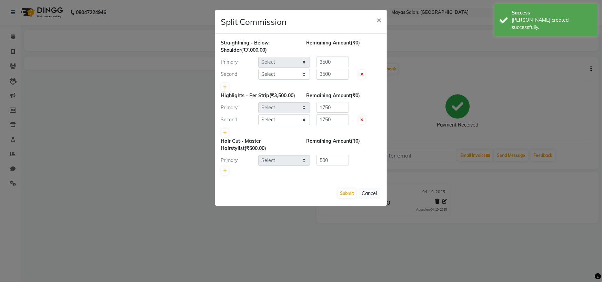
select select "67435"
select select "66829"
select select "67435"
select select "66829"
select select "67435"
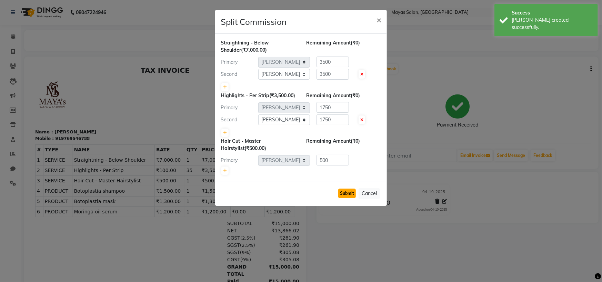
click at [338, 198] on button "Submit" at bounding box center [347, 194] width 18 height 10
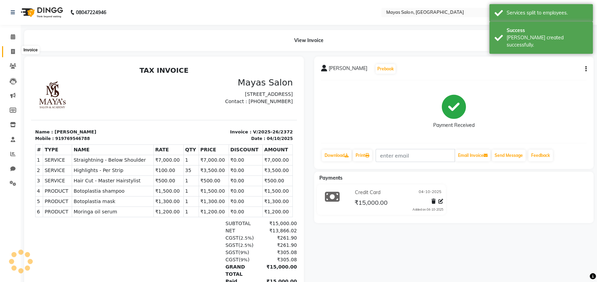
click at [11, 51] on icon at bounding box center [13, 51] width 4 height 5
select select "service"
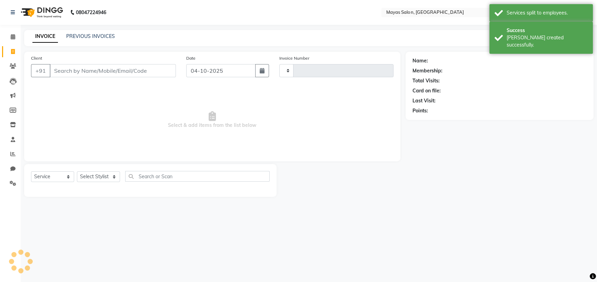
type input "2373"
select select "7571"
click at [80, 39] on link "PREVIOUS INVOICES" at bounding box center [90, 36] width 49 height 6
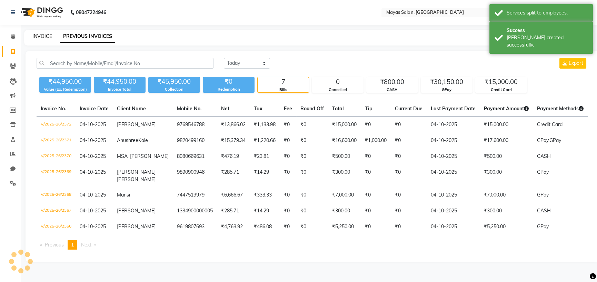
click at [51, 39] on link "INVOICE" at bounding box center [42, 36] width 20 height 6
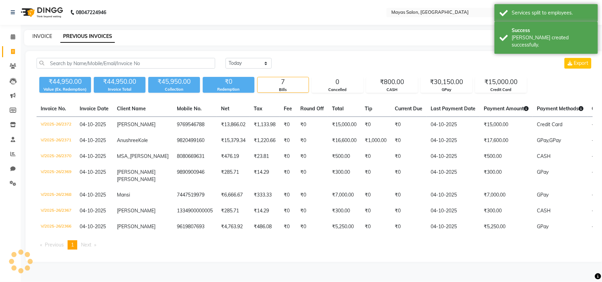
select select "service"
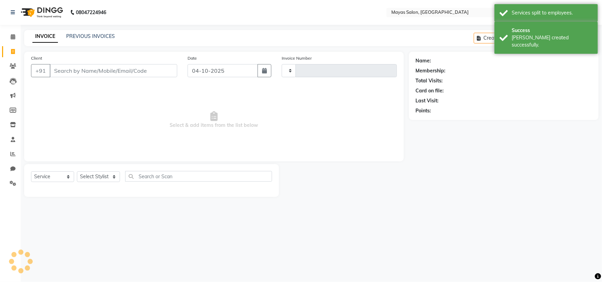
click at [512, 197] on div "Name: Membership: Total Visits: Card on file: Last Visit: Points:" at bounding box center [506, 124] width 195 height 145
type input "2373"
select select "7571"
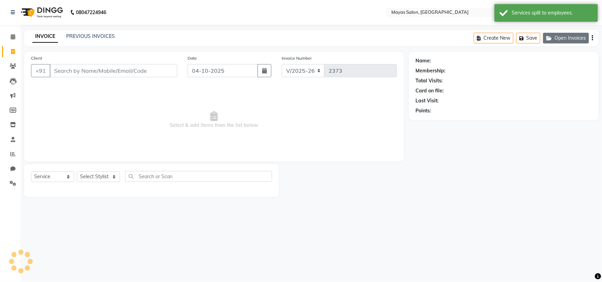
click at [549, 43] on button "Open Invoices" at bounding box center [566, 38] width 46 height 11
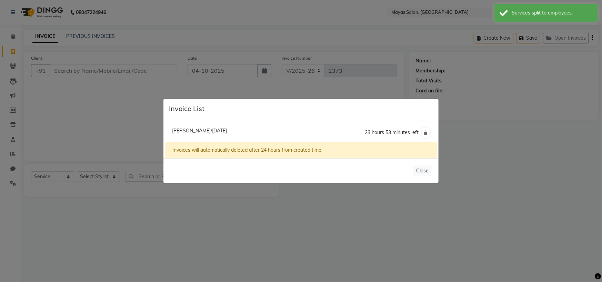
click at [198, 129] on span "[PERSON_NAME]/[DATE]" at bounding box center [199, 131] width 55 height 6
type input "7028017564"
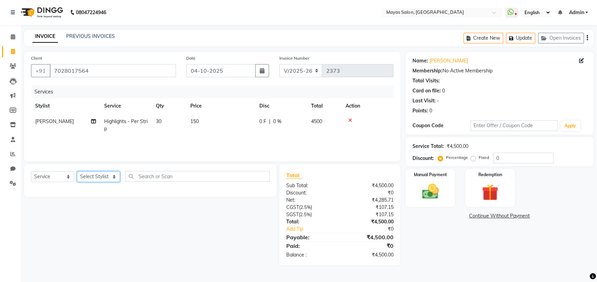
click at [99, 182] on select "Select Stylist [PERSON_NAME] [PERSON_NAME] [PERSON_NAME] (sir) [PERSON_NAME] Mo…" at bounding box center [98, 176] width 43 height 11
click at [523, 265] on div "Name: [PERSON_NAME] Membership: No Active Membership Total Visits: Card on file…" at bounding box center [501, 159] width 193 height 214
click at [104, 182] on select "Select Stylist [PERSON_NAME] [PERSON_NAME] [PERSON_NAME] (sir) [PERSON_NAME] Mo…" at bounding box center [98, 176] width 43 height 11
select select "66828"
click at [79, 182] on select "Select Stylist [PERSON_NAME] [PERSON_NAME] [PERSON_NAME] (sir) [PERSON_NAME] Mo…" at bounding box center [98, 176] width 43 height 11
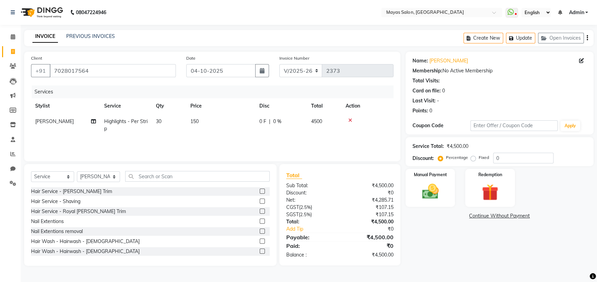
click at [437, 264] on div "Name: [PERSON_NAME] Membership: No Active Membership Total Visits: Card on file…" at bounding box center [501, 159] width 193 height 214
click at [511, 43] on button "Update" at bounding box center [520, 38] width 29 height 11
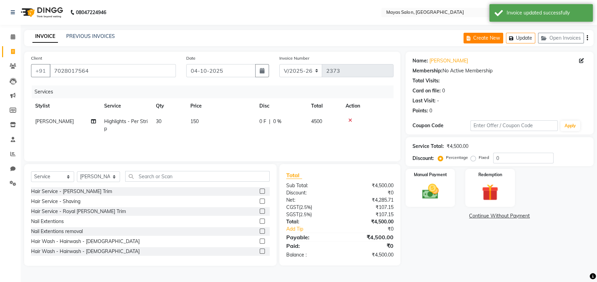
click at [463, 40] on button "Create New" at bounding box center [483, 38] width 40 height 11
select select "service"
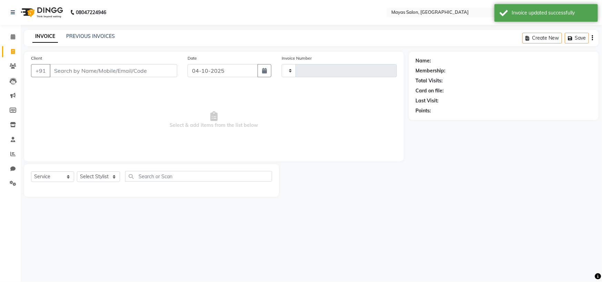
type input "2373"
select select "7571"
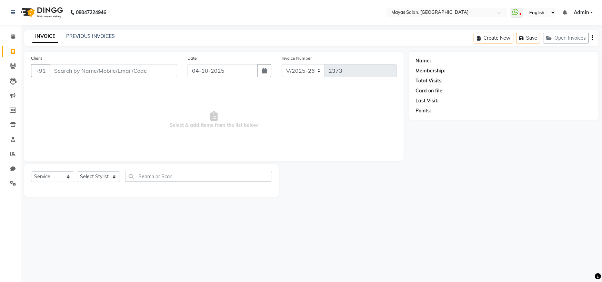
click at [152, 77] on input "Client" at bounding box center [114, 70] width 128 height 13
type input "9136608989"
click at [149, 77] on button "Add Client" at bounding box center [159, 70] width 35 height 13
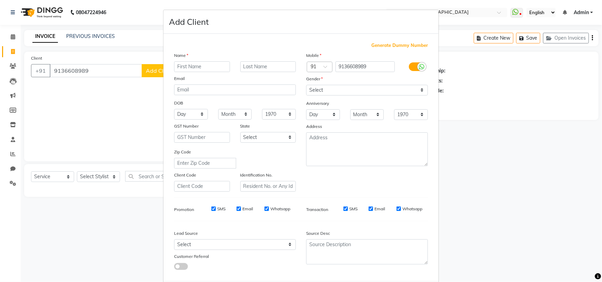
click at [195, 72] on input "text" at bounding box center [202, 66] width 56 height 11
type input "[DEMOGRAPHIC_DATA]"
click at [339, 95] on select "Select [DEMOGRAPHIC_DATA] [DEMOGRAPHIC_DATA] Other Prefer Not To Say" at bounding box center [367, 90] width 122 height 11
select select "[DEMOGRAPHIC_DATA]"
click at [306, 95] on select "Select [DEMOGRAPHIC_DATA] [DEMOGRAPHIC_DATA] Other Prefer Not To Say" at bounding box center [367, 90] width 122 height 11
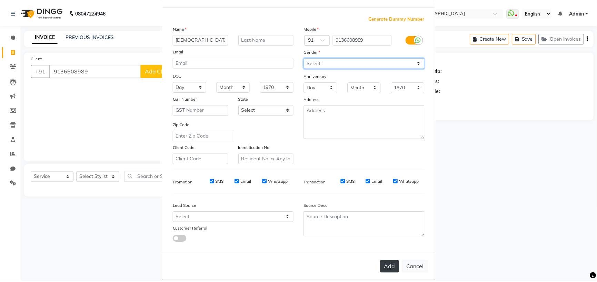
scroll to position [99, 0]
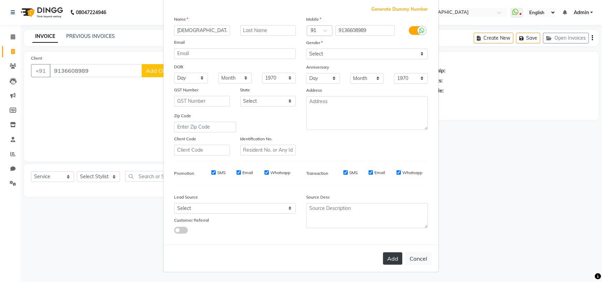
click at [383, 252] on button "Add" at bounding box center [392, 258] width 19 height 12
select select
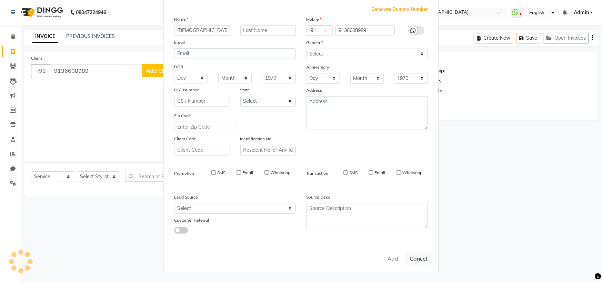
select select
checkbox input "false"
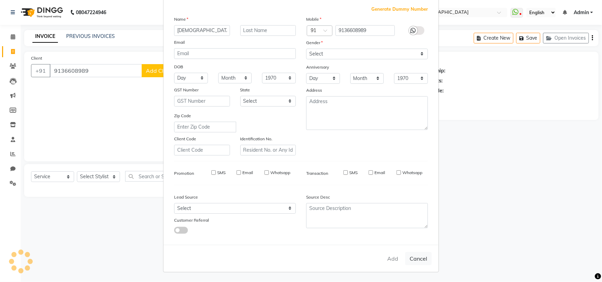
checkbox input "false"
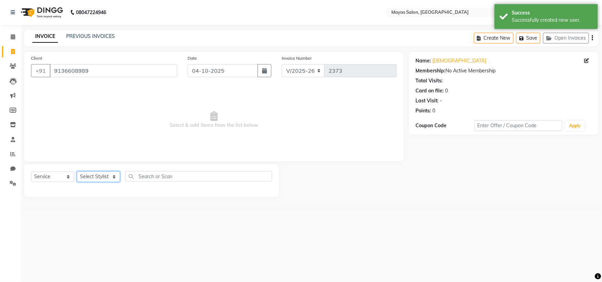
click at [98, 182] on select "Select Stylist [PERSON_NAME] [PERSON_NAME] [PERSON_NAME] (sir) [PERSON_NAME] Mo…" at bounding box center [98, 176] width 43 height 11
select select "67456"
click at [79, 182] on select "Select Stylist [PERSON_NAME] [PERSON_NAME] [PERSON_NAME] (sir) [PERSON_NAME] Mo…" at bounding box center [98, 176] width 43 height 11
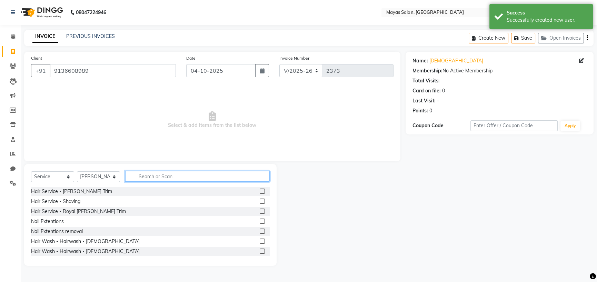
click at [153, 182] on input "text" at bounding box center [197, 176] width 144 height 11
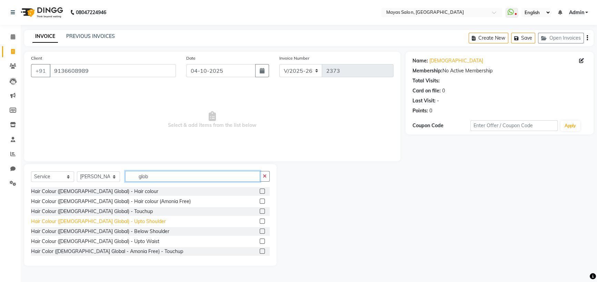
type input "glob"
click at [109, 225] on div "Hair Colour ([DEMOGRAPHIC_DATA] Global) - Upto Shoulder" at bounding box center [98, 221] width 135 height 7
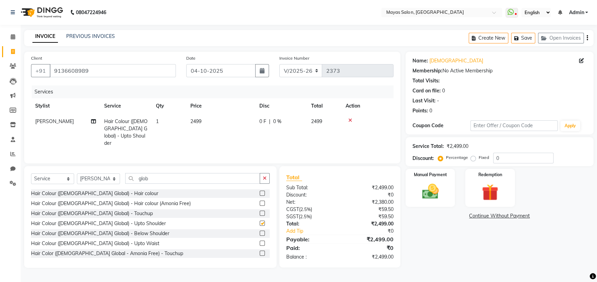
checkbox input "false"
click at [224, 141] on td "2499" at bounding box center [220, 132] width 69 height 37
select select "67456"
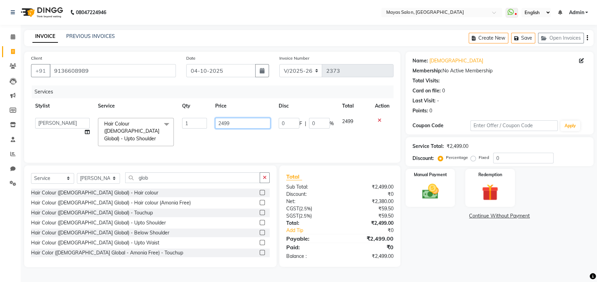
click at [235, 129] on input "2499" at bounding box center [242, 123] width 55 height 11
type input "2"
type input "3000"
click at [265, 38] on div "INVOICE PREVIOUS INVOICES Create New Save Open Invoices" at bounding box center [308, 38] width 569 height 16
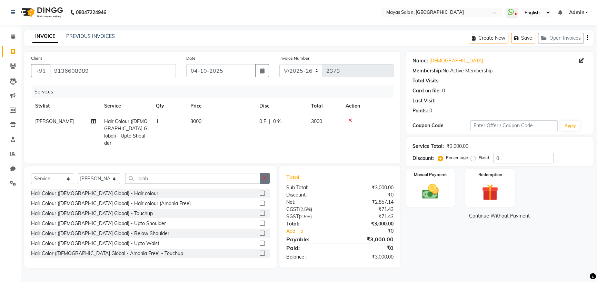
click at [263, 181] on icon "button" at bounding box center [265, 178] width 4 height 5
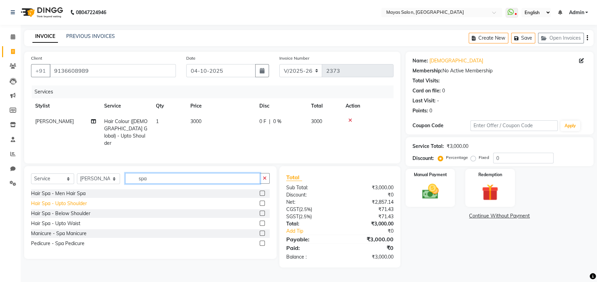
type input "spa"
click at [83, 207] on div "Hair Spa - Upto Shoulder" at bounding box center [59, 203] width 56 height 7
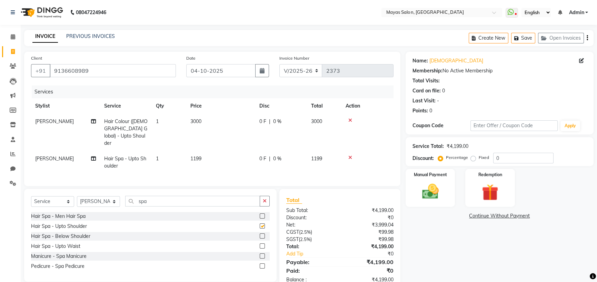
checkbox input "false"
drag, startPoint x: 212, startPoint y: 176, endPoint x: 221, endPoint y: 174, distance: 9.3
click at [214, 174] on td "1199" at bounding box center [220, 162] width 69 height 23
select select "67456"
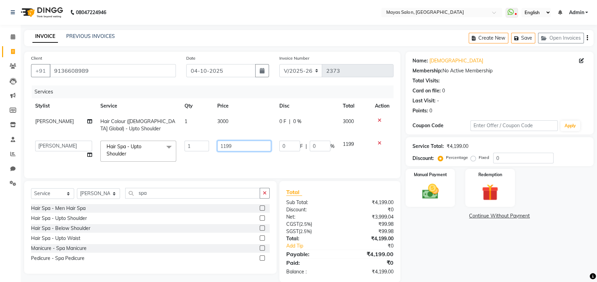
click at [236, 151] on input "1199" at bounding box center [244, 146] width 54 height 11
type input "1"
type input "1500"
click at [241, 31] on div "INVOICE PREVIOUS INVOICES Create New Save Open Invoices" at bounding box center [308, 38] width 569 height 16
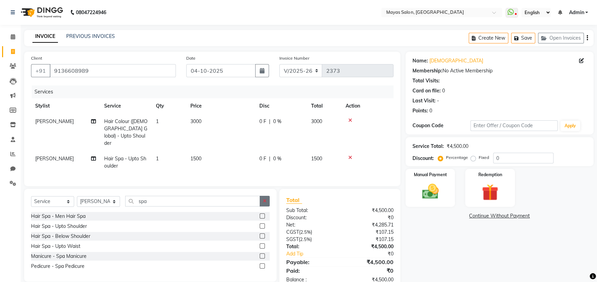
click at [265, 206] on button "button" at bounding box center [264, 201] width 10 height 11
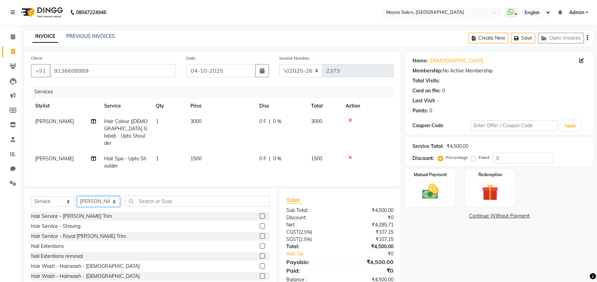
click at [105, 207] on select "Select Stylist [PERSON_NAME] [PERSON_NAME] [PERSON_NAME] (sir) [PERSON_NAME] Mo…" at bounding box center [98, 201] width 43 height 11
select select "66827"
click at [79, 207] on select "Select Stylist [PERSON_NAME] [PERSON_NAME] [PERSON_NAME] (sir) [PERSON_NAME] Mo…" at bounding box center [98, 201] width 43 height 11
click at [175, 206] on input "text" at bounding box center [197, 201] width 144 height 11
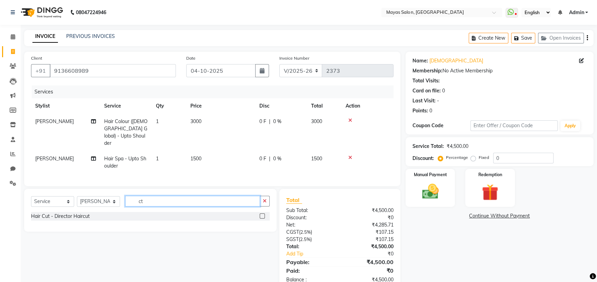
type input "ct"
click at [63, 222] on div "Hair Cut - Director Haircut" at bounding box center [150, 217] width 238 height 10
click at [65, 220] on div "Hair Cut - Director Haircut" at bounding box center [60, 216] width 59 height 7
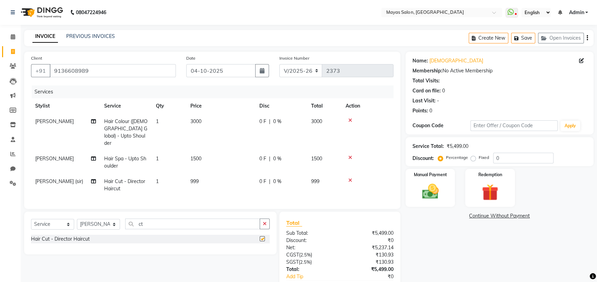
checkbox input "false"
click at [217, 196] on td "999" at bounding box center [220, 185] width 69 height 23
select select "66827"
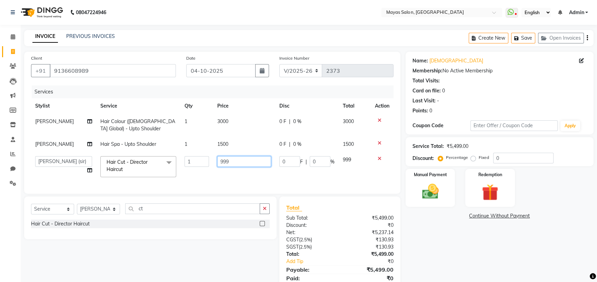
click at [240, 167] on input "999" at bounding box center [244, 161] width 54 height 11
type input "9"
type input "1500"
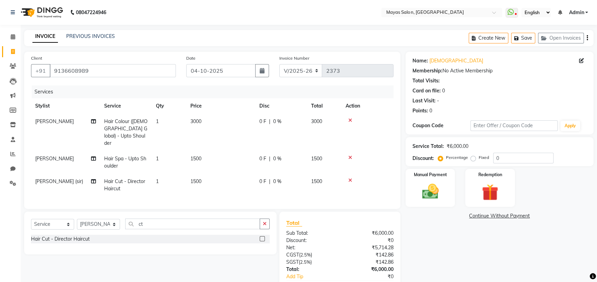
click at [226, 32] on div "INVOICE PREVIOUS INVOICES Create New Save Open Invoices" at bounding box center [308, 38] width 569 height 16
click at [265, 229] on button "button" at bounding box center [264, 223] width 10 height 11
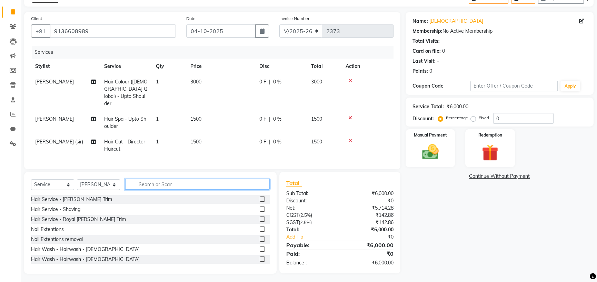
scroll to position [79, 0]
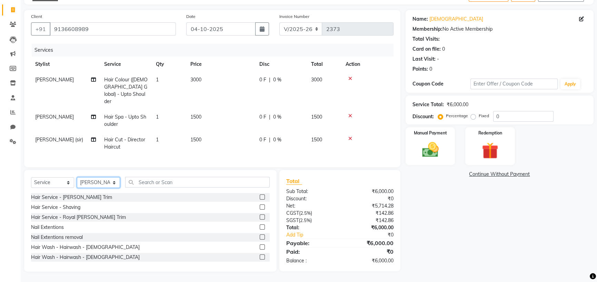
click at [96, 177] on select "Select Stylist [PERSON_NAME] [PERSON_NAME] [PERSON_NAME] (sir) [PERSON_NAME] Mo…" at bounding box center [98, 182] width 43 height 11
select select "70617"
click at [79, 177] on select "Select Stylist [PERSON_NAME] [PERSON_NAME] [PERSON_NAME] (sir) [PERSON_NAME] Mo…" at bounding box center [98, 182] width 43 height 11
click at [70, 177] on select "Select Service Product Membership Package Voucher Prepaid Gift Card" at bounding box center [52, 182] width 43 height 11
select select "product"
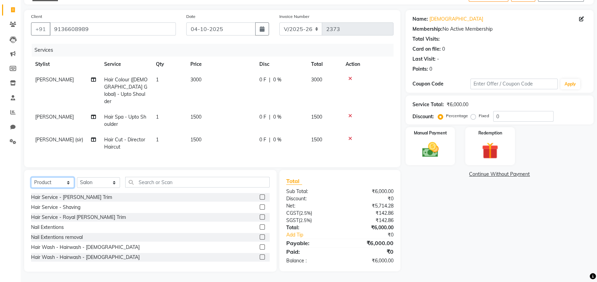
click at [33, 177] on select "Select Service Product Membership Package Voucher Prepaid Gift Card" at bounding box center [52, 182] width 43 height 11
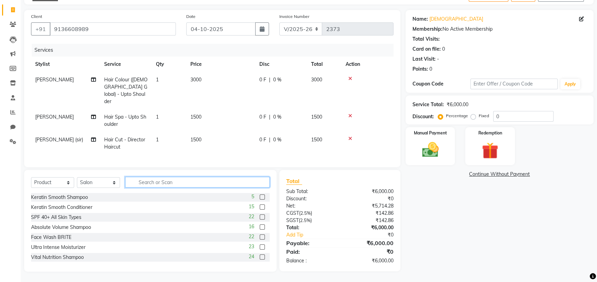
click at [187, 177] on input "text" at bounding box center [197, 182] width 144 height 11
click at [106, 177] on select "Select Stylist [PERSON_NAME] [PERSON_NAME] [PERSON_NAME] (sir) [PERSON_NAME] Mo…" at bounding box center [98, 182] width 43 height 11
select select "91218"
click at [79, 177] on select "Select Stylist [PERSON_NAME] [PERSON_NAME] [PERSON_NAME] (sir) [PERSON_NAME] Mo…" at bounding box center [98, 182] width 43 height 11
click at [65, 177] on select "Select Service Product Membership Package Voucher Prepaid Gift Card" at bounding box center [52, 182] width 43 height 11
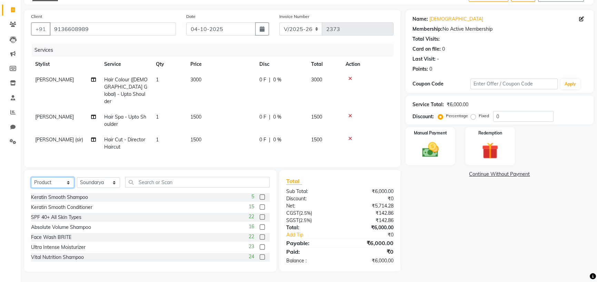
select select "service"
click at [33, 177] on select "Select Service Product Membership Package Voucher Prepaid Gift Card" at bounding box center [52, 182] width 43 height 11
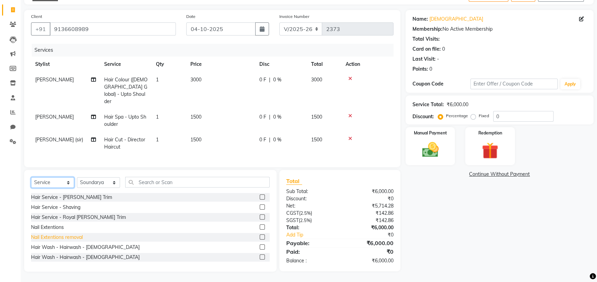
scroll to position [44, 0]
click at [53, 241] on div "Nail Extentions removal" at bounding box center [57, 237] width 52 height 7
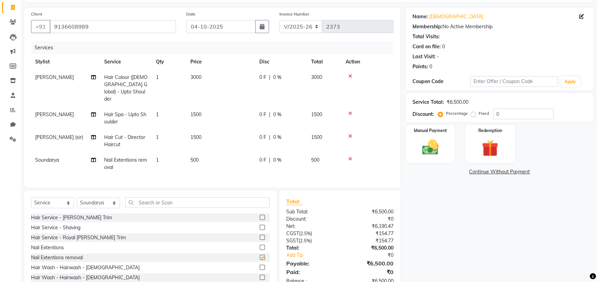
checkbox input "false"
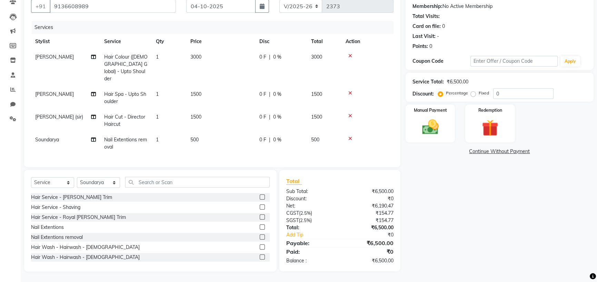
click at [225, 132] on td "500" at bounding box center [220, 143] width 69 height 23
select select "91218"
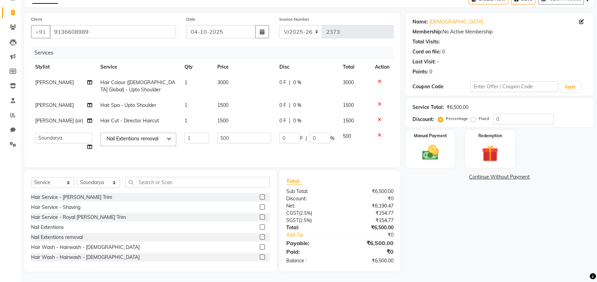
scroll to position [95, 0]
click at [232, 133] on input "500" at bounding box center [244, 138] width 54 height 11
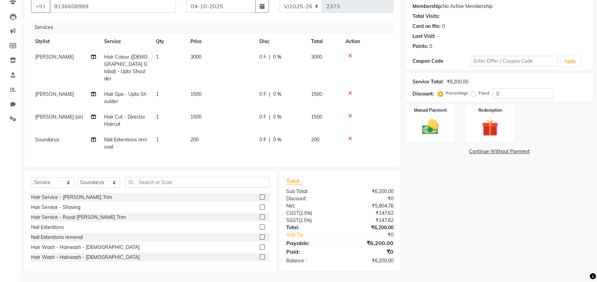
click at [482, 204] on div "Name: [PERSON_NAME] Membership: No Active Membership Total Visits: Card on file…" at bounding box center [501, 129] width 193 height 284
click at [431, 119] on img at bounding box center [430, 127] width 28 height 20
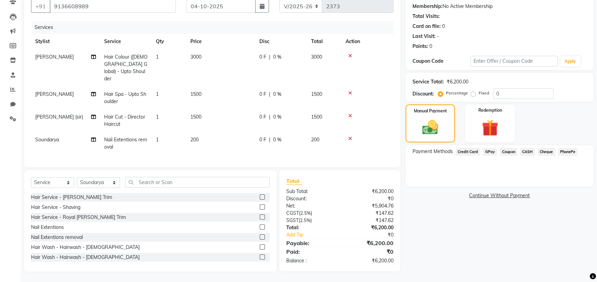
click at [472, 148] on span "Credit Card" at bounding box center [467, 152] width 25 height 8
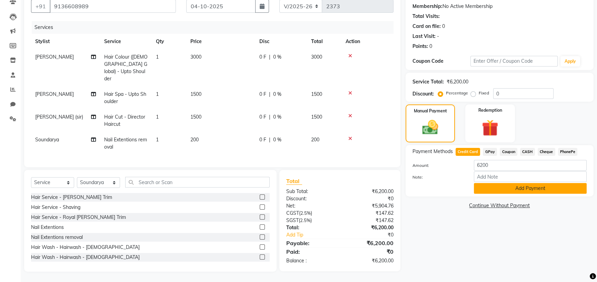
click at [509, 194] on button "Add Payment" at bounding box center [529, 188] width 113 height 11
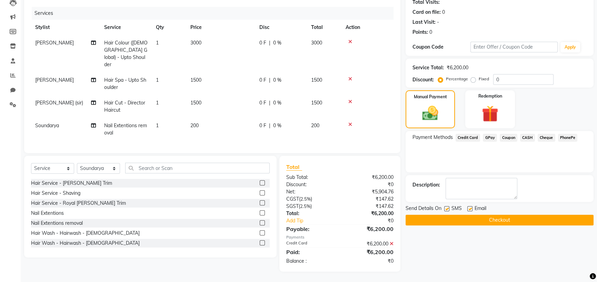
scroll to position [118, 0]
click at [509, 215] on button "Checkout" at bounding box center [499, 220] width 188 height 11
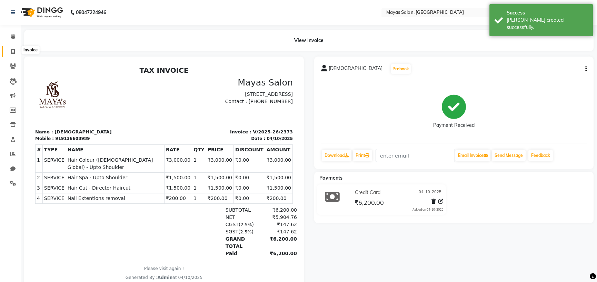
click at [10, 55] on span at bounding box center [13, 52] width 12 height 8
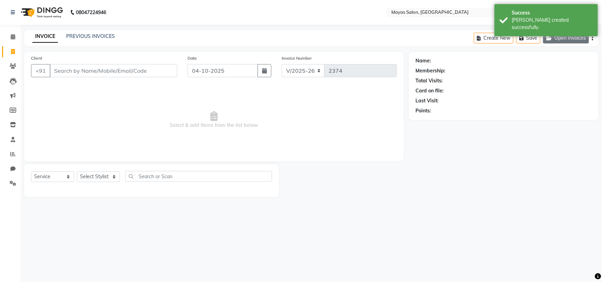
click at [583, 43] on button "Open Invoices" at bounding box center [566, 38] width 46 height 11
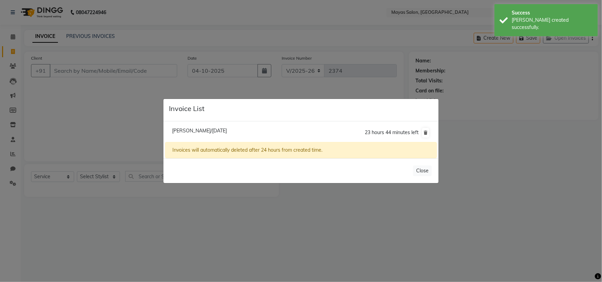
click at [227, 131] on span "[PERSON_NAME]/[DATE]" at bounding box center [199, 131] width 55 height 6
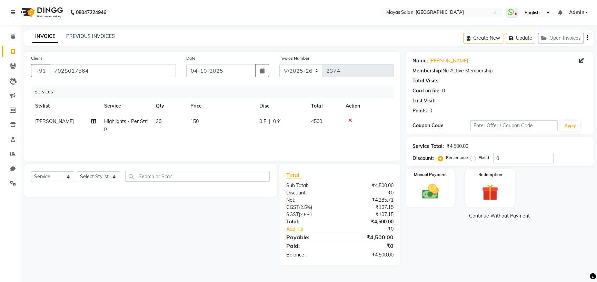
click at [177, 136] on td "30" at bounding box center [169, 125] width 34 height 23
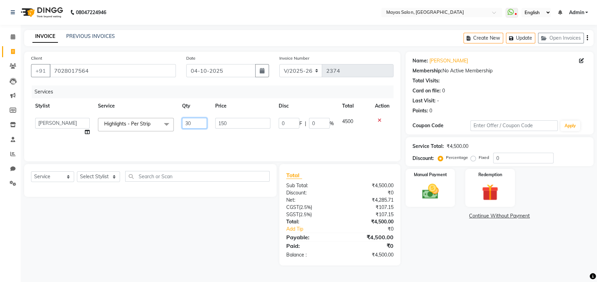
click at [193, 129] on input "30" at bounding box center [194, 123] width 25 height 11
click at [495, 265] on div "Name: [PERSON_NAME] Membership: No Active Membership Total Visits: Card on file…" at bounding box center [501, 159] width 193 height 214
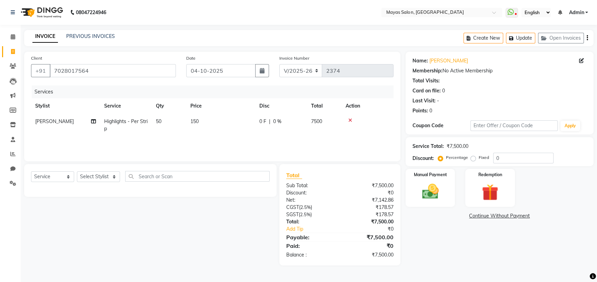
click at [182, 136] on td "50" at bounding box center [169, 125] width 34 height 23
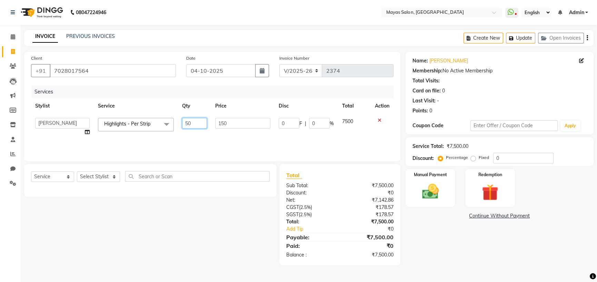
click at [200, 129] on input "50" at bounding box center [194, 123] width 25 height 11
click at [241, 24] on nav "08047224946 Select Location × Mayas Salon, Thane WhatsApp Status ✕ Status: Disc…" at bounding box center [298, 12] width 597 height 25
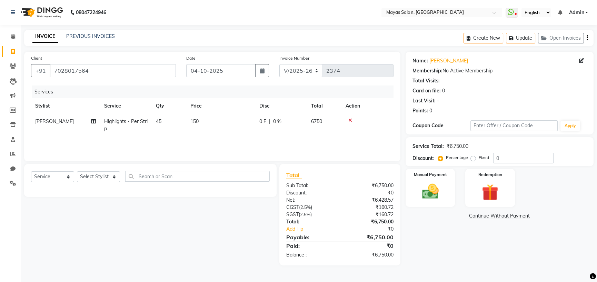
click at [173, 136] on td "45" at bounding box center [169, 125] width 34 height 23
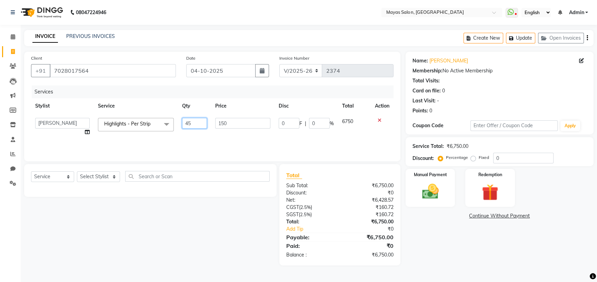
drag, startPoint x: 200, startPoint y: 142, endPoint x: 172, endPoint y: 141, distance: 27.2
click at [172, 140] on tr "[PERSON_NAME] [PERSON_NAME] [PERSON_NAME] (sir) [PERSON_NAME] Movle [PERSON_NAM…" at bounding box center [212, 127] width 362 height 26
click at [217, 31] on div "08047224946 Select Location × Mayas Salon, Thane WhatsApp Status ✕ Status: Disc…" at bounding box center [298, 141] width 597 height 282
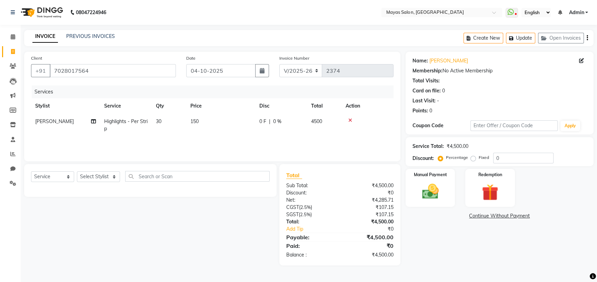
scroll to position [22, 0]
click at [116, 175] on select "Select Stylist [PERSON_NAME] [PERSON_NAME] [PERSON_NAME] (sir) [PERSON_NAME] Mo…" at bounding box center [98, 176] width 43 height 11
click at [79, 171] on select "Select Stylist [PERSON_NAME] [PERSON_NAME] [PERSON_NAME] (sir) [PERSON_NAME] Mo…" at bounding box center [98, 176] width 43 height 11
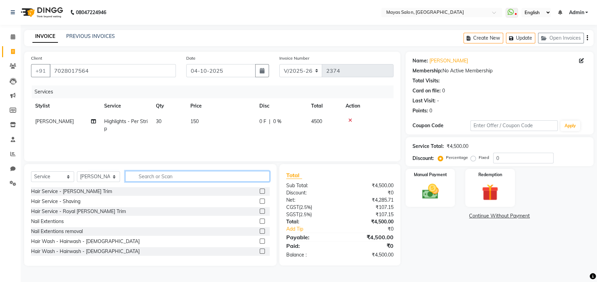
click at [156, 175] on input "text" at bounding box center [197, 176] width 144 height 11
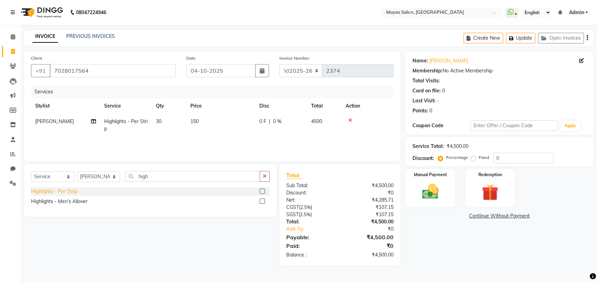
click at [66, 190] on div "Highlights - Per Strip" at bounding box center [54, 191] width 46 height 7
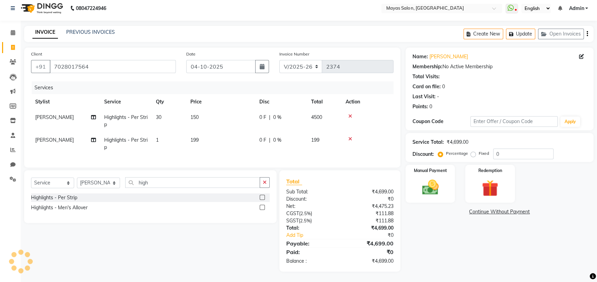
click at [221, 142] on td "199" at bounding box center [220, 143] width 69 height 23
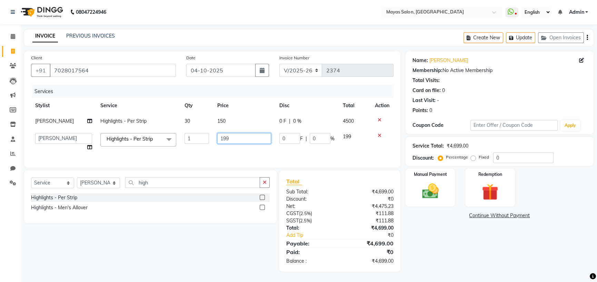
click at [233, 140] on input "199" at bounding box center [244, 138] width 54 height 11
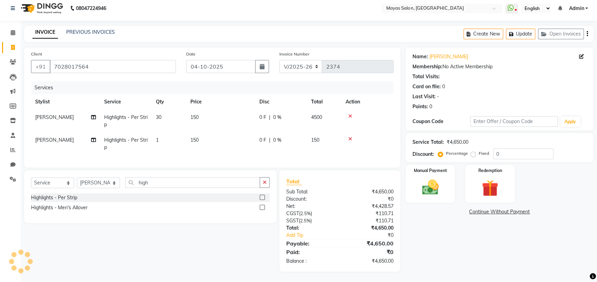
click at [182, 145] on td "1" at bounding box center [169, 143] width 34 height 23
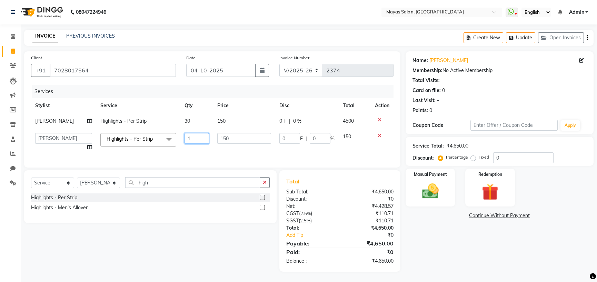
click at [193, 141] on input "1" at bounding box center [196, 138] width 24 height 11
click at [207, 30] on div "INVOICE PREVIOUS INVOICES Create New Update Open Invoices" at bounding box center [308, 38] width 569 height 16
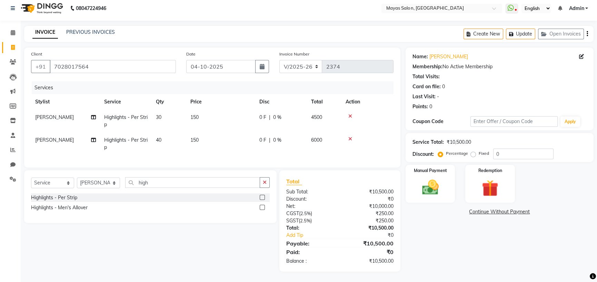
click at [270, 200] on div "Select Service Product Membership Package Voucher Prepaid Gift Card Select Styl…" at bounding box center [150, 196] width 252 height 53
click at [264, 188] on button "button" at bounding box center [264, 182] width 10 height 11
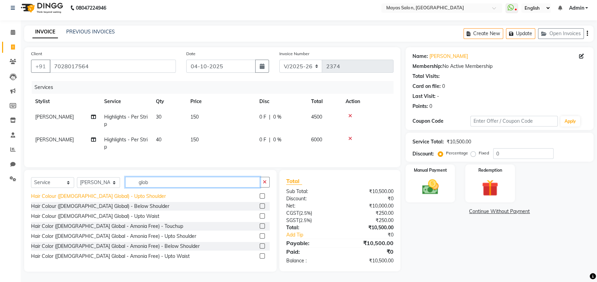
scroll to position [38, 0]
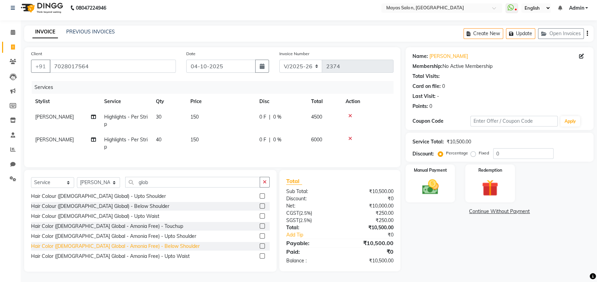
click at [141, 243] on div "Hair Color ([DEMOGRAPHIC_DATA] Global - Amonia Free) - Below Shoulder" at bounding box center [115, 246] width 169 height 7
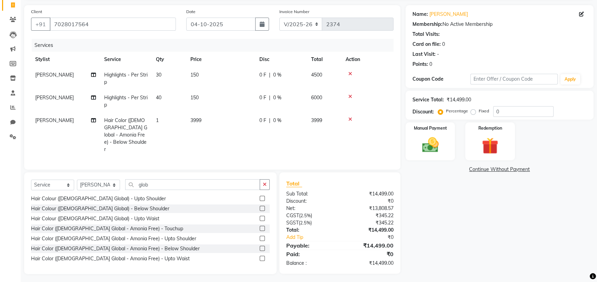
click at [228, 113] on td "150" at bounding box center [220, 101] width 69 height 23
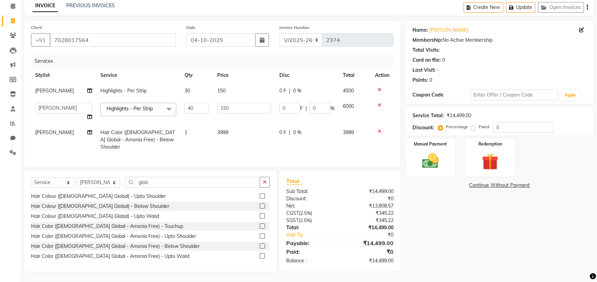
click at [231, 143] on td "3999" at bounding box center [244, 140] width 62 height 30
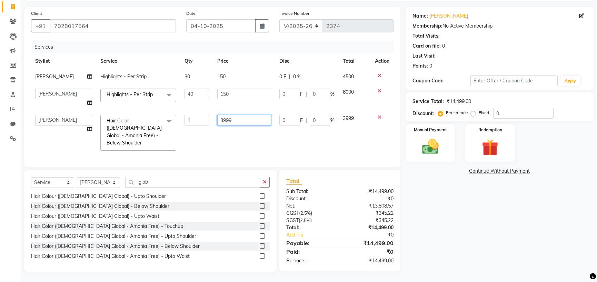
drag, startPoint x: 237, startPoint y: 145, endPoint x: 205, endPoint y: 154, distance: 33.1
click at [205, 154] on tr "[PERSON_NAME] [PERSON_NAME] [PERSON_NAME] (sir) [PERSON_NAME] Movle [PERSON_NAM…" at bounding box center [212, 133] width 362 height 44
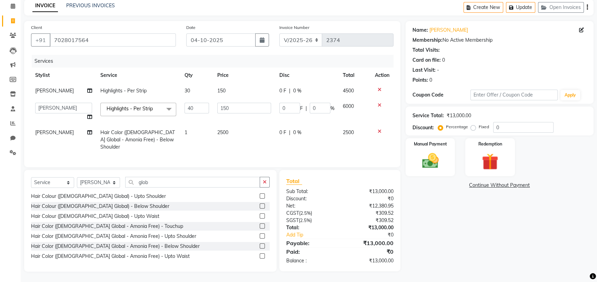
click at [481, 258] on div "Name: [PERSON_NAME] Membership: No Active Membership Total Visits: Card on file…" at bounding box center [501, 146] width 193 height 251
click at [253, 111] on input "150" at bounding box center [244, 108] width 54 height 11
click at [435, 226] on div "Name: [PERSON_NAME] Membership: No Active Membership Total Visits: Card on file…" at bounding box center [501, 146] width 193 height 251
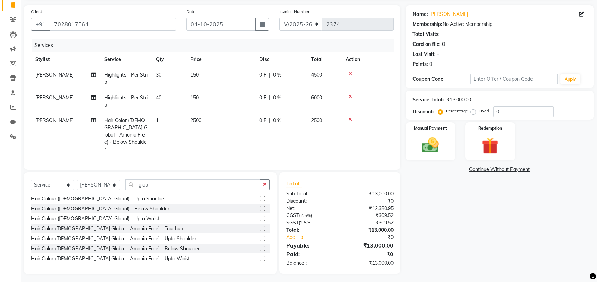
drag, startPoint x: 258, startPoint y: 213, endPoint x: 203, endPoint y: 215, distance: 54.5
click at [259, 190] on button "button" at bounding box center [264, 184] width 10 height 11
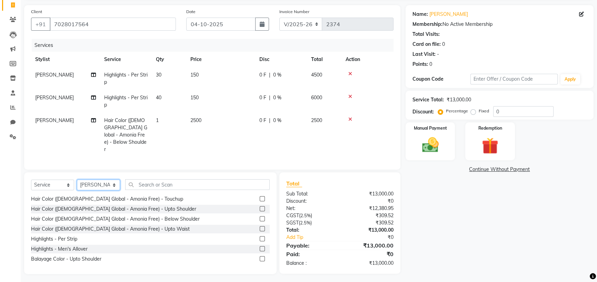
click at [113, 190] on select "Select Stylist [PERSON_NAME] [PERSON_NAME] [PERSON_NAME] (sir) [PERSON_NAME] Mo…" at bounding box center [98, 185] width 43 height 11
click at [79, 190] on select "Select Stylist [PERSON_NAME] [PERSON_NAME] [PERSON_NAME] (sir) [PERSON_NAME] Mo…" at bounding box center [98, 185] width 43 height 11
click at [184, 190] on input "text" at bounding box center [197, 184] width 144 height 11
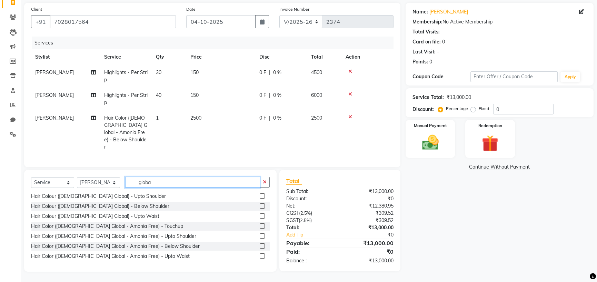
scroll to position [86, 0]
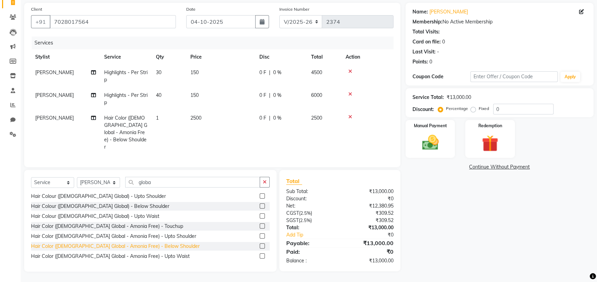
click at [145, 243] on div "Hair Color ([DEMOGRAPHIC_DATA] Global - Amonia Free) - Below Shoulder" at bounding box center [115, 246] width 169 height 7
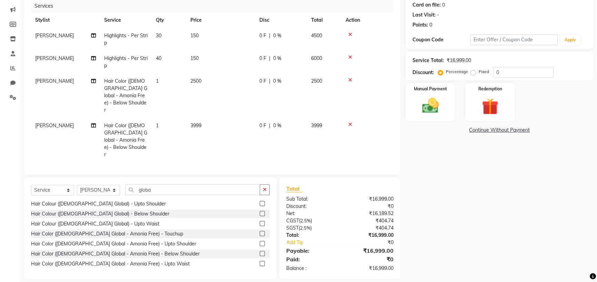
click at [222, 151] on td "3999" at bounding box center [220, 140] width 69 height 44
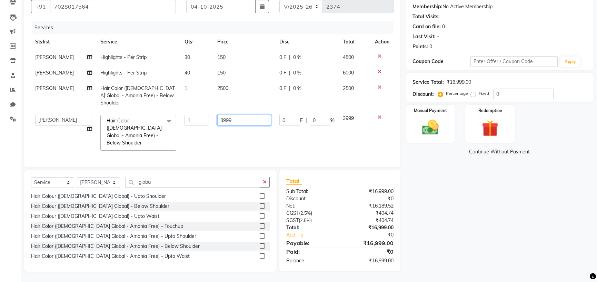
click at [238, 116] on input "3999" at bounding box center [244, 120] width 54 height 11
click at [502, 236] on div "Name: [PERSON_NAME] Membership: No Active Membership Total Visits: Card on file…" at bounding box center [501, 130] width 193 height 284
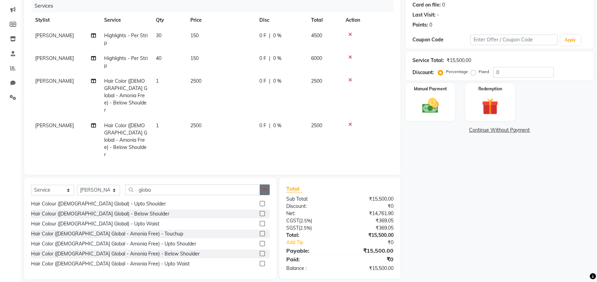
click at [259, 195] on button "button" at bounding box center [264, 189] width 10 height 11
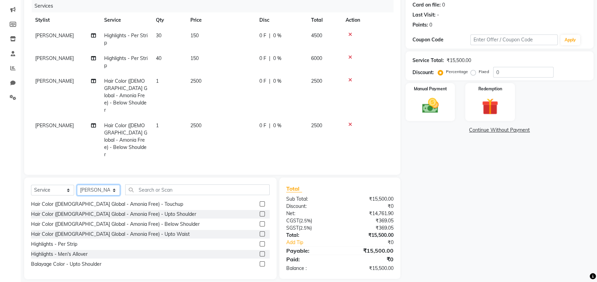
click at [109, 195] on select "Select Stylist [PERSON_NAME] [PERSON_NAME] [PERSON_NAME] (sir) [PERSON_NAME] Mo…" at bounding box center [98, 190] width 43 height 11
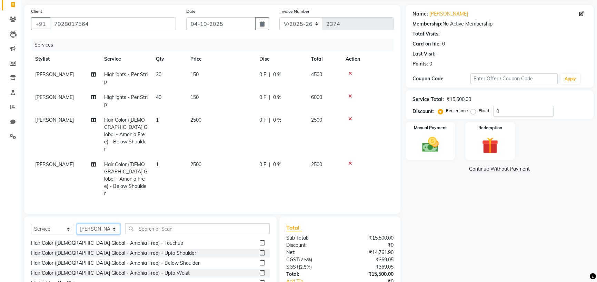
scroll to position [86, 0]
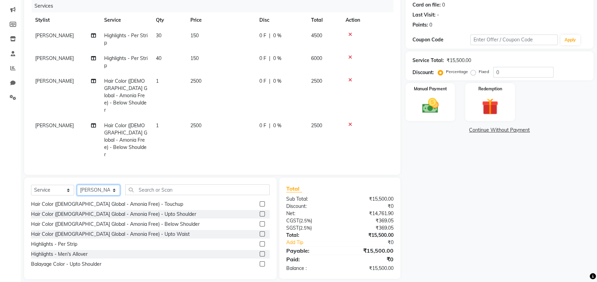
click at [101, 195] on select "Select Stylist [PERSON_NAME] [PERSON_NAME] [PERSON_NAME] (sir) [PERSON_NAME] Mo…" at bounding box center [98, 190] width 43 height 11
click at [79, 195] on select "Select Stylist [PERSON_NAME] [PERSON_NAME] [PERSON_NAME] (sir) [PERSON_NAME] Mo…" at bounding box center [98, 190] width 43 height 11
click at [180, 195] on input "text" at bounding box center [197, 189] width 144 height 11
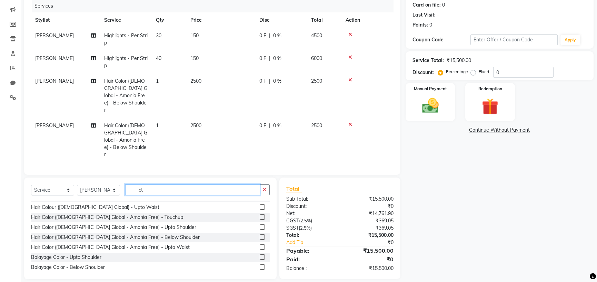
scroll to position [0, 0]
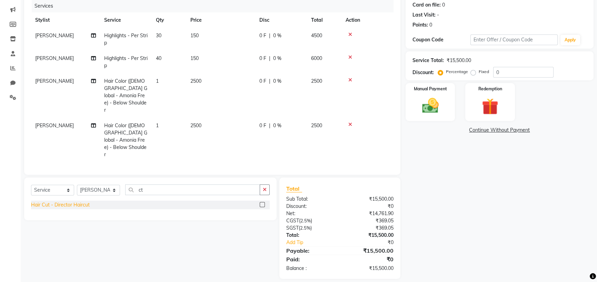
click at [72, 208] on div "Hair Cut - Director Haircut" at bounding box center [60, 204] width 59 height 7
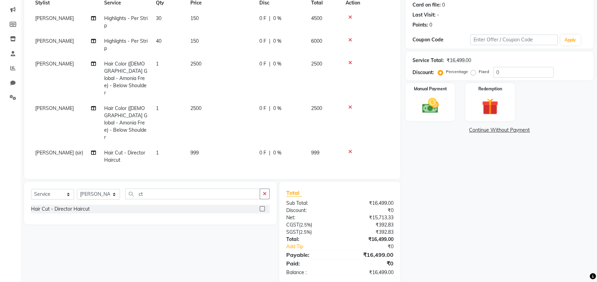
scroll to position [24, 0]
click at [220, 151] on td "999" at bounding box center [220, 155] width 69 height 23
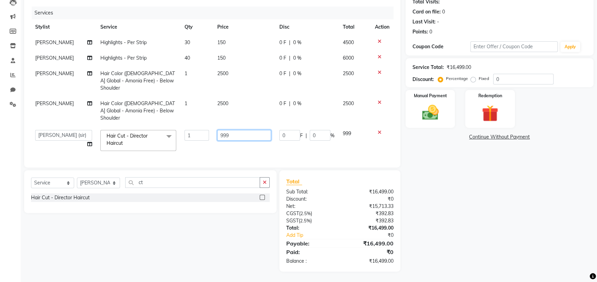
click at [235, 141] on input "999" at bounding box center [244, 135] width 54 height 11
click at [455, 232] on div "Name: [PERSON_NAME] Membership: No Active Membership Total Visits: Card on file…" at bounding box center [501, 122] width 193 height 299
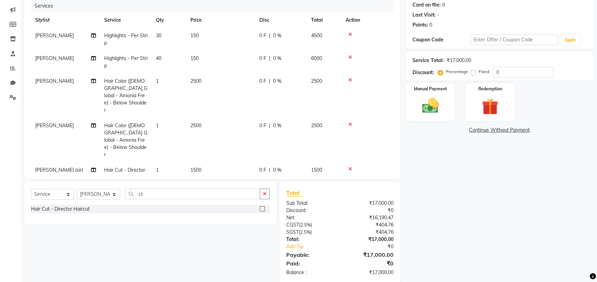
click at [174, 144] on td "1" at bounding box center [169, 140] width 34 height 44
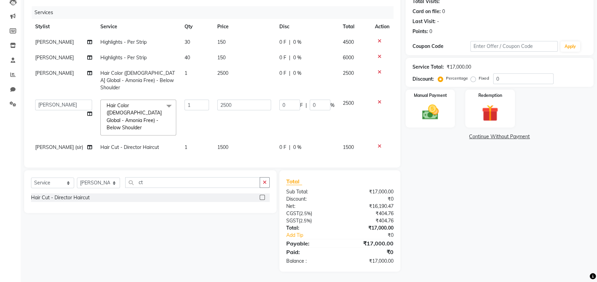
click at [200, 155] on td "1" at bounding box center [196, 148] width 33 height 16
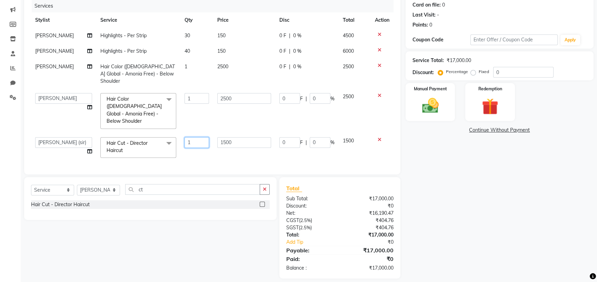
click at [204, 148] on input "1" at bounding box center [196, 142] width 24 height 11
click at [500, 241] on div "Name: [PERSON_NAME] Membership: No Active Membership Total Visits: Card on file…" at bounding box center [501, 122] width 193 height 313
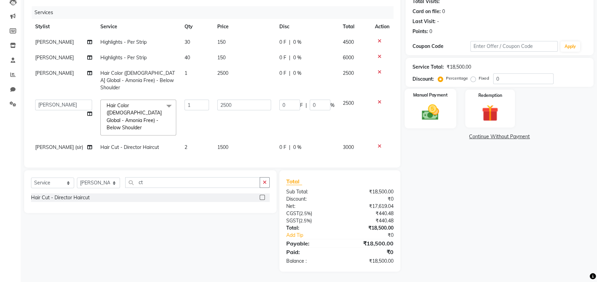
click at [435, 122] on img at bounding box center [430, 112] width 28 height 20
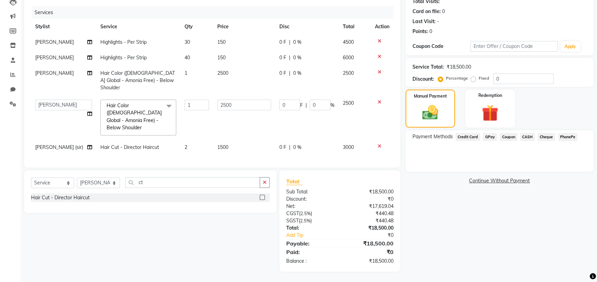
click at [493, 141] on span "GPay" at bounding box center [489, 137] width 14 height 8
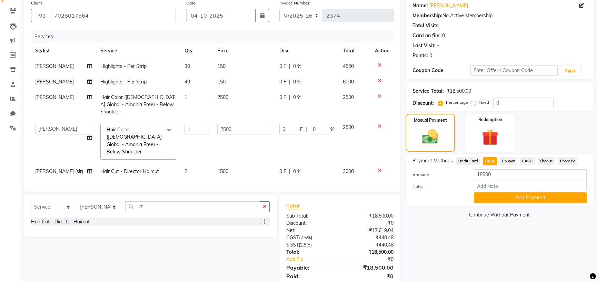
scroll to position [115, 0]
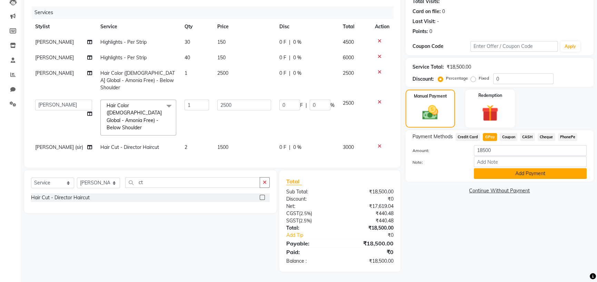
click at [496, 177] on button "Add Payment" at bounding box center [529, 173] width 113 height 11
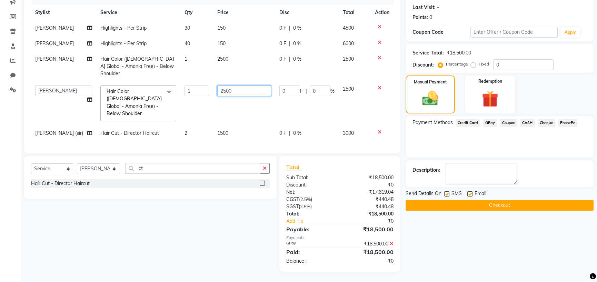
click at [252, 90] on input "2500" at bounding box center [244, 90] width 54 height 11
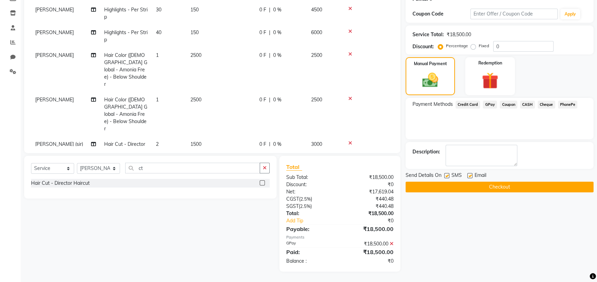
click at [474, 272] on div "Name: [PERSON_NAME] Membership: No Active Membership Total Visits: Card on file…" at bounding box center [501, 106] width 193 height 332
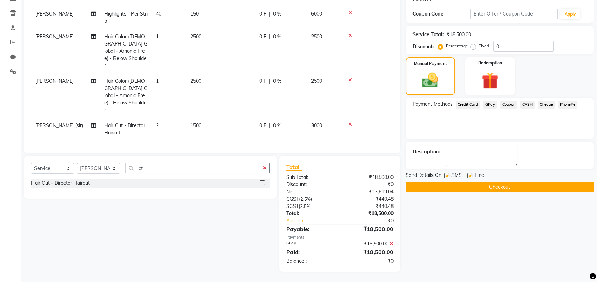
scroll to position [140, 0]
click at [490, 192] on button "Checkout" at bounding box center [499, 187] width 188 height 11
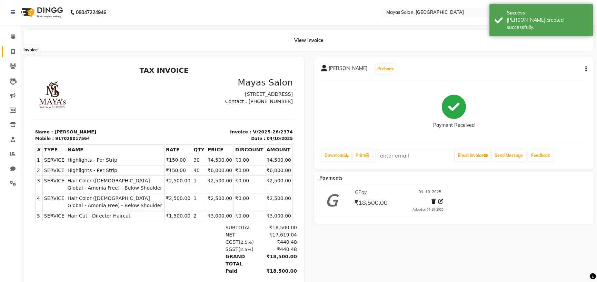
click at [12, 50] on icon at bounding box center [13, 51] width 4 height 5
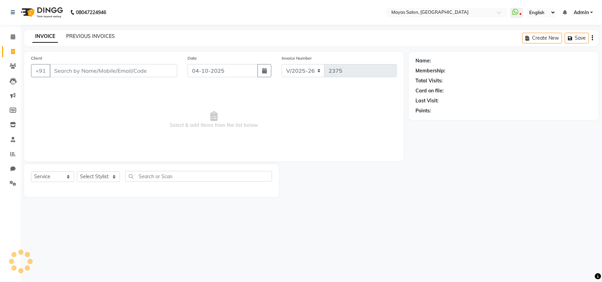
click at [97, 38] on link "PREVIOUS INVOICES" at bounding box center [90, 36] width 49 height 6
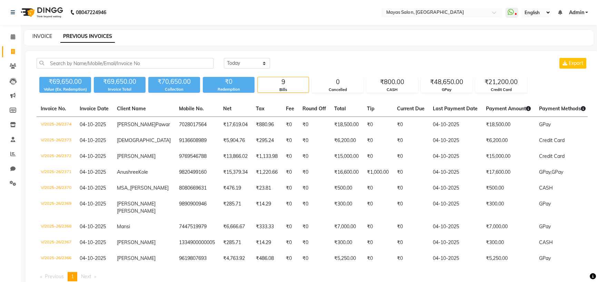
click at [45, 37] on link "INVOICE" at bounding box center [42, 36] width 20 height 6
